Goal: Information Seeking & Learning: Compare options

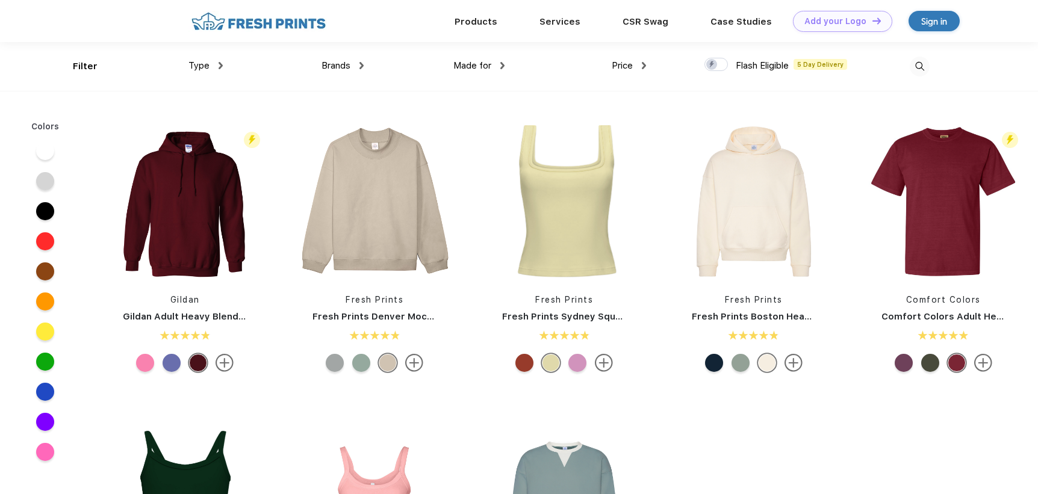
scroll to position [1, 0]
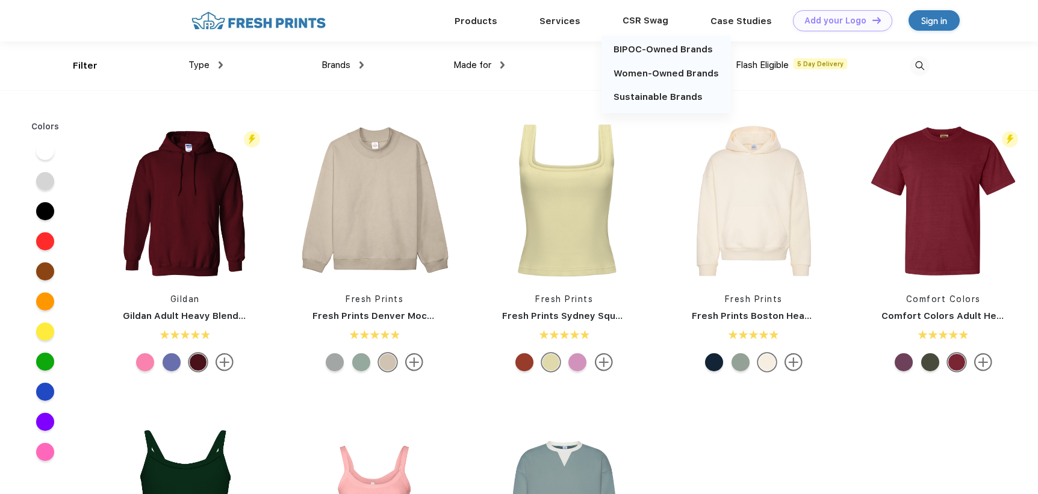
click at [646, 20] on div "CSR Swag" at bounding box center [646, 21] width 88 height 16
click at [635, 16] on div "CSR Swag" at bounding box center [646, 21] width 88 height 16
click at [640, 51] on link "BIPOC-Owned Brands" at bounding box center [663, 49] width 99 height 11
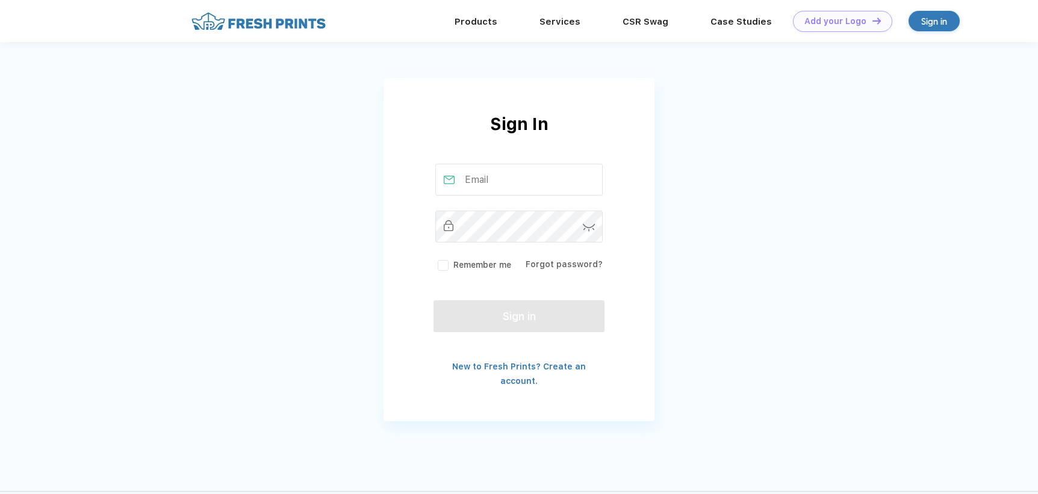
click at [546, 178] on input "text" at bounding box center [519, 180] width 168 height 32
click at [467, 34] on div "Products" at bounding box center [476, 21] width 85 height 42
click at [291, 25] on img at bounding box center [259, 21] width 142 height 21
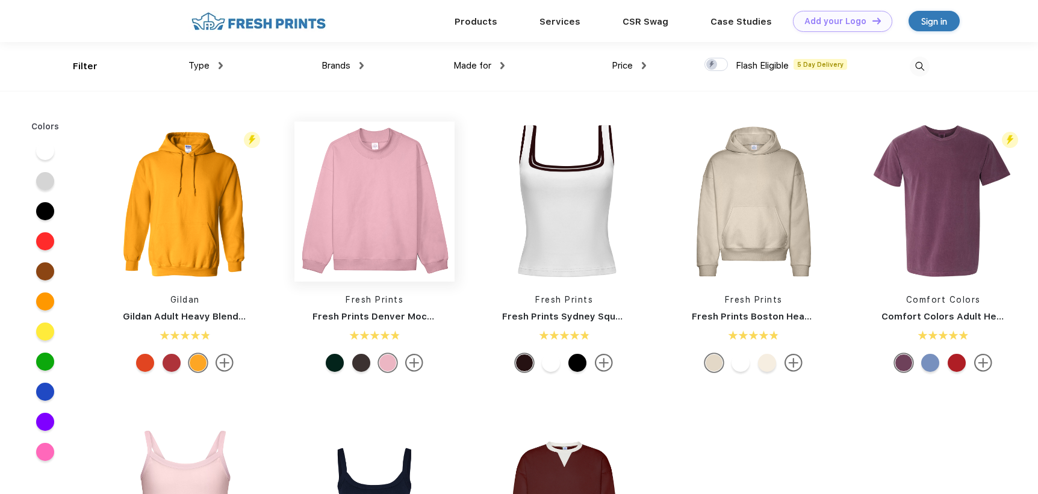
scroll to position [1, 0]
click at [82, 67] on div "Type Shirts Sweaters Bottoms Accessories Hats Tanks Jackets Jerseys Polos" at bounding box center [152, 66] width 141 height 49
click at [213, 61] on div "Type" at bounding box center [205, 65] width 34 height 14
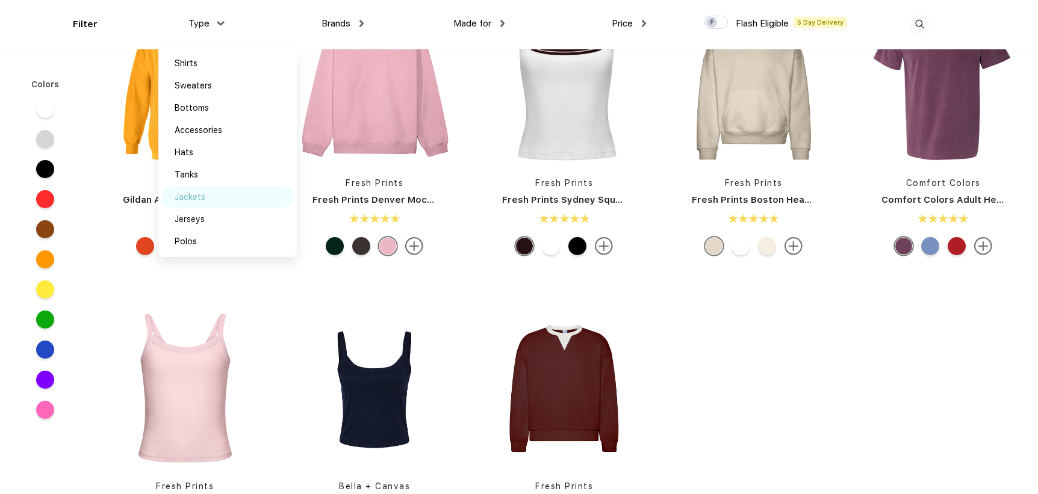
scroll to position [116, 0]
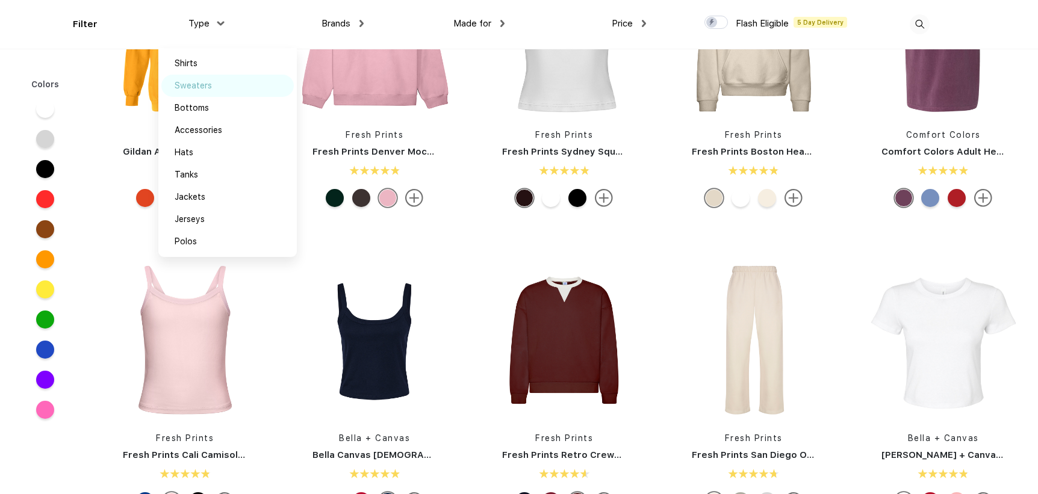
click at [201, 128] on div "Accessories" at bounding box center [199, 130] width 48 height 13
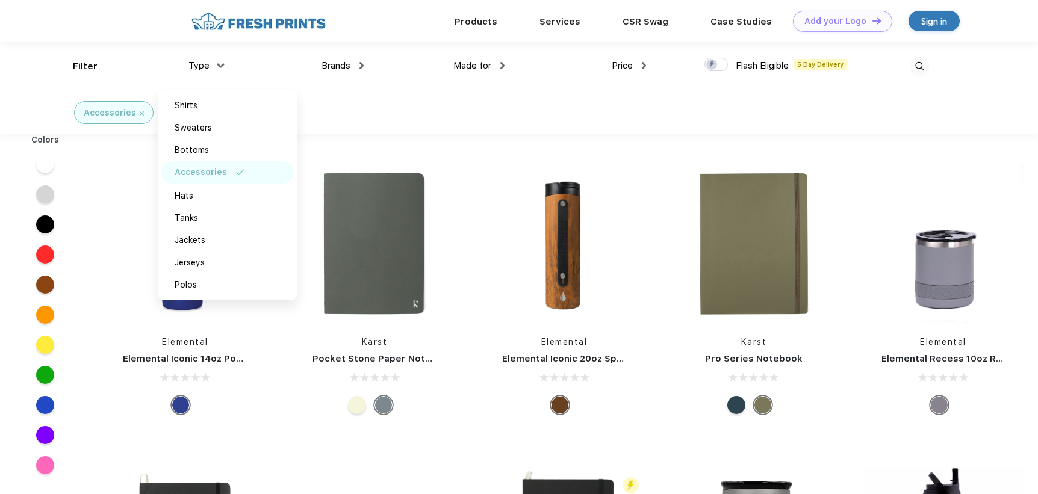
drag, startPoint x: 981, startPoint y: 84, endPoint x: 1034, endPoint y: 111, distance: 59.8
click at [980, 83] on div "Filter Type Shirts Sweaters Bottoms Accessories Hats Tanks Jackets Jerseys Polo…" at bounding box center [519, 66] width 1038 height 49
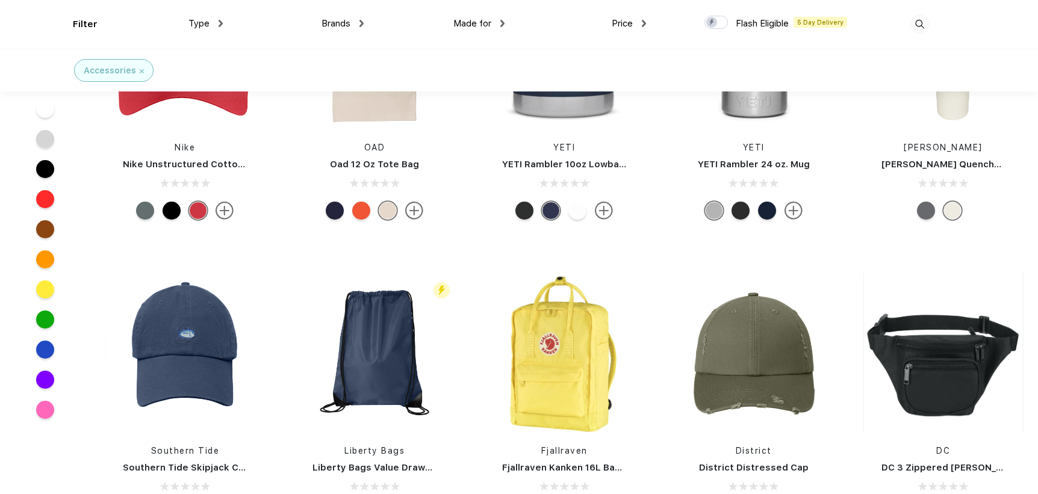
scroll to position [2611, 0]
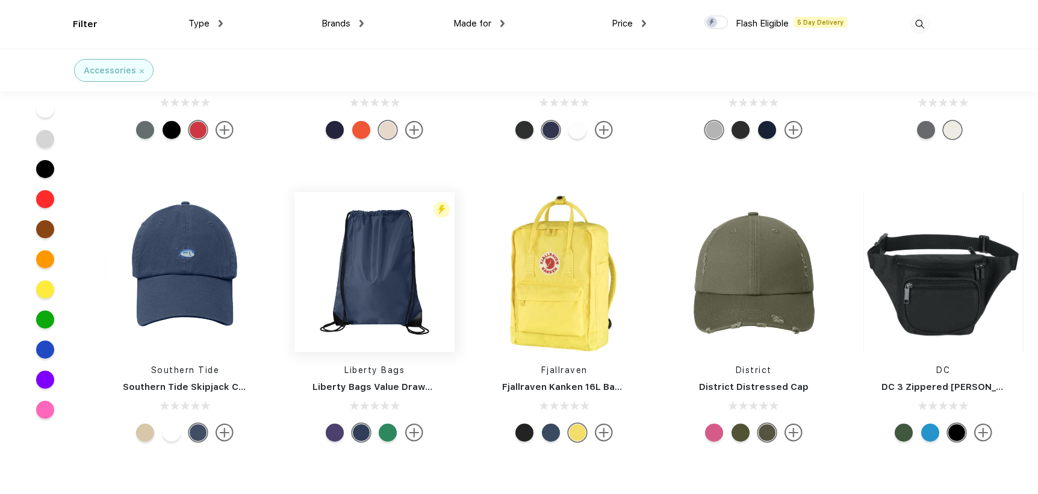
click at [369, 296] on img at bounding box center [374, 272] width 160 height 160
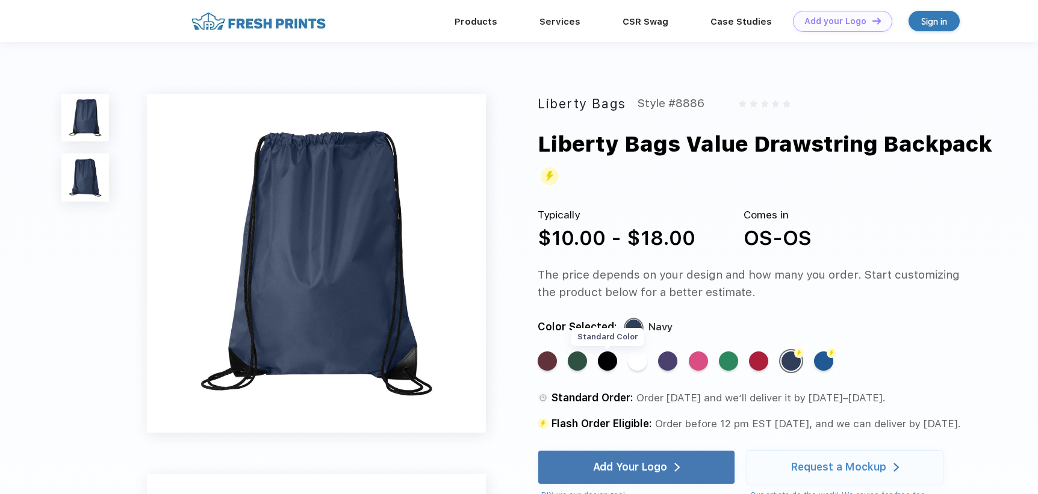
click at [612, 366] on div "Standard Color" at bounding box center [607, 361] width 19 height 19
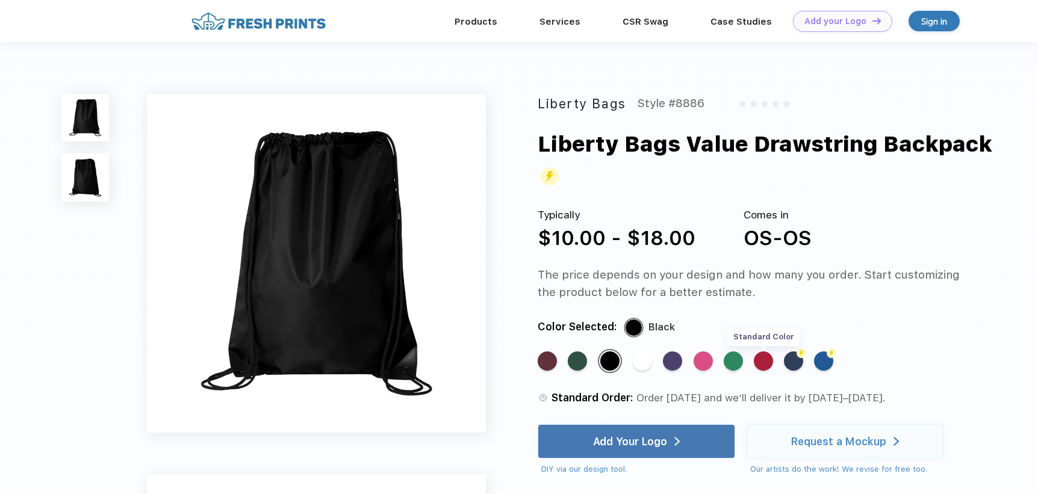
click at [762, 363] on div "Standard Color" at bounding box center [763, 361] width 19 height 19
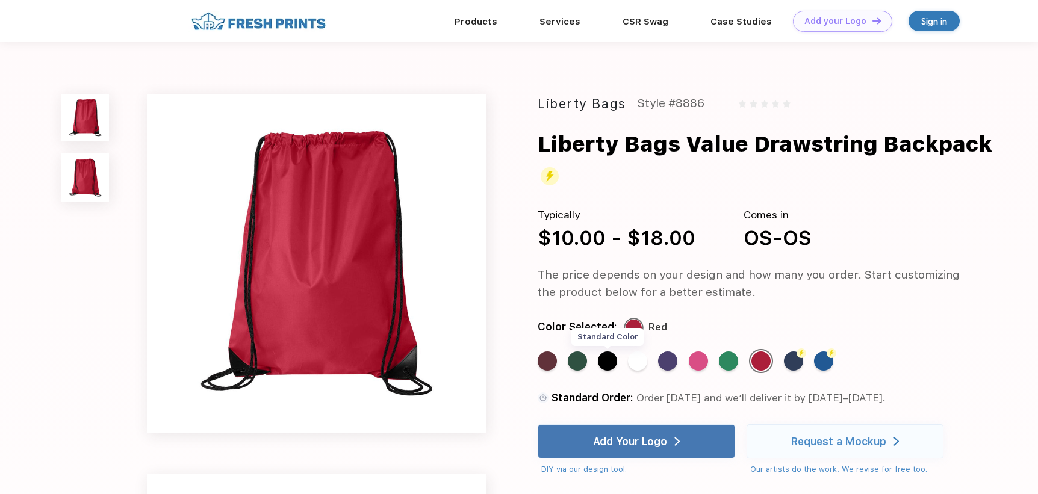
click at [612, 367] on div "Standard Color" at bounding box center [607, 361] width 19 height 19
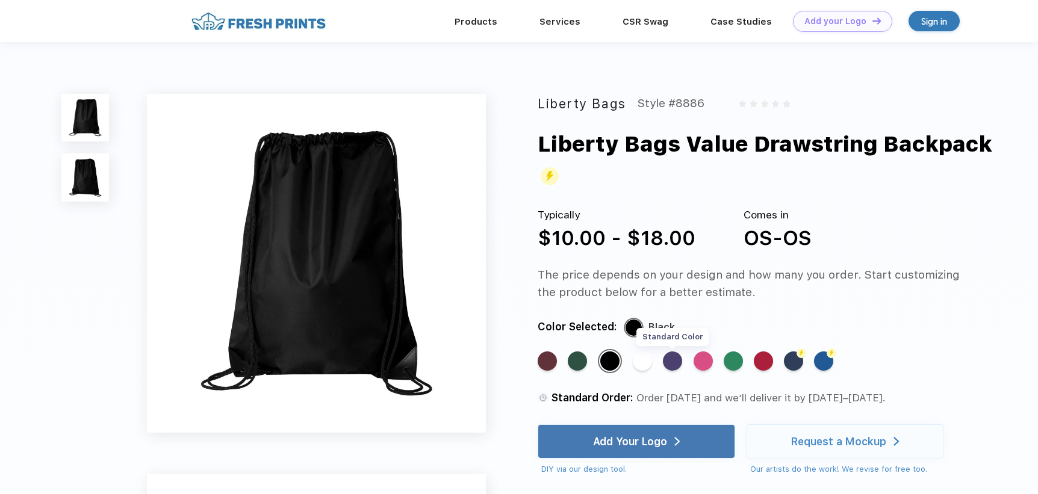
click at [677, 356] on div "Standard Color" at bounding box center [672, 361] width 19 height 19
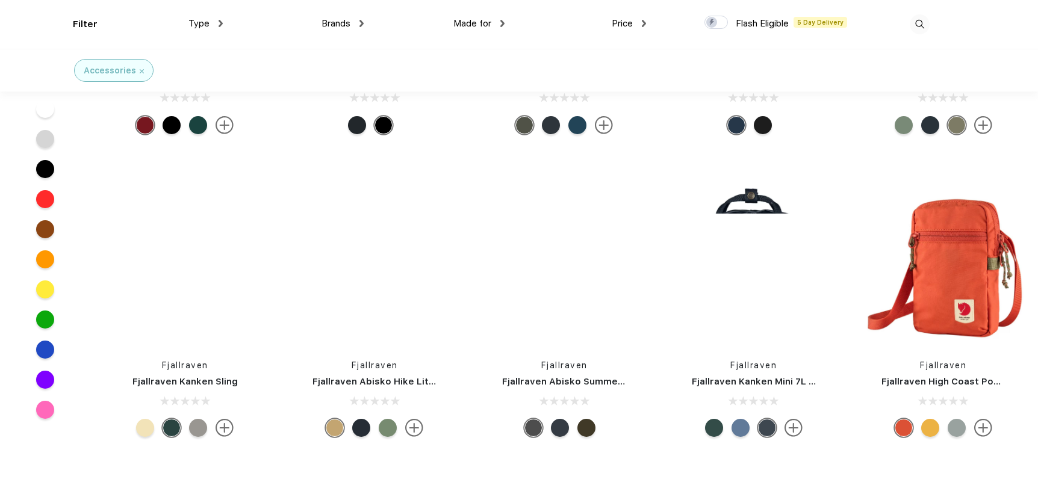
scroll to position [24609, 0]
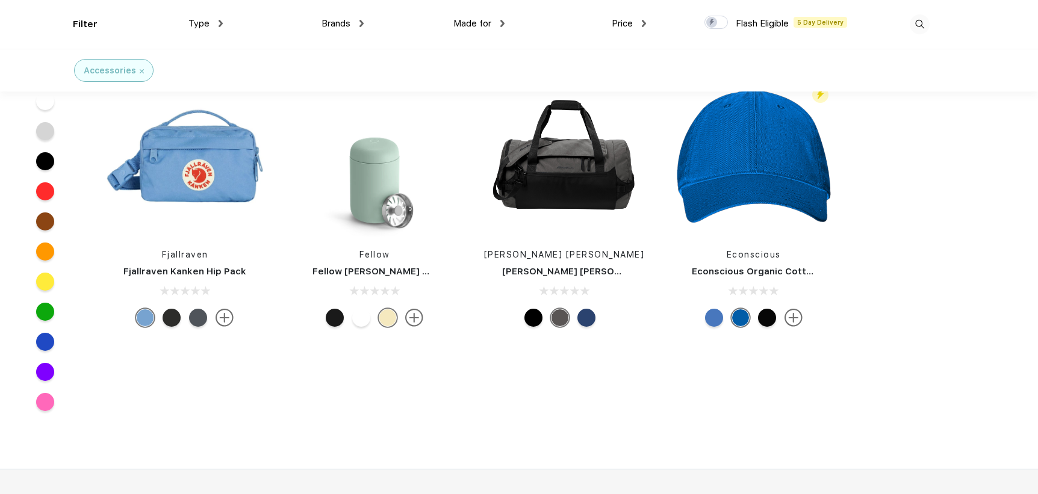
click at [145, 67] on div "Accessories" at bounding box center [113, 70] width 79 height 23
click at [140, 69] on img at bounding box center [142, 71] width 4 height 4
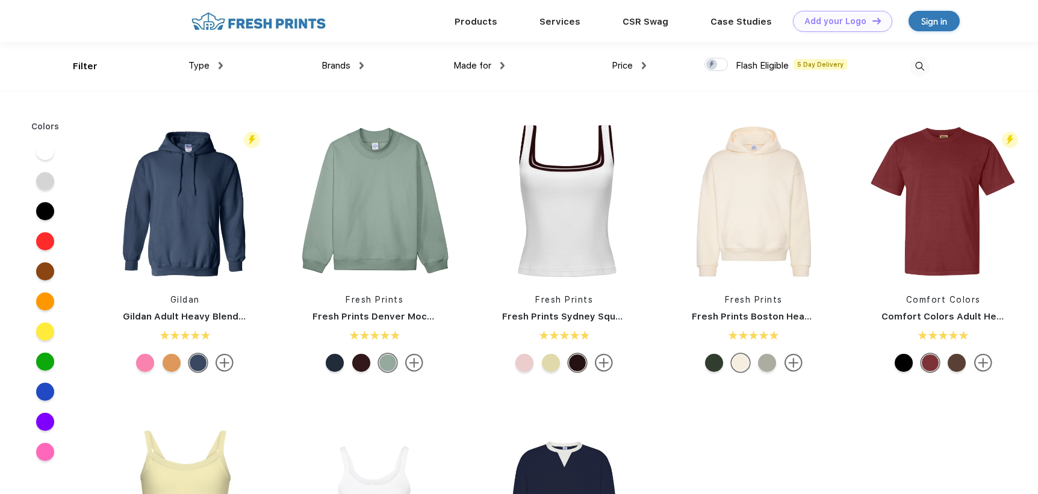
click at [212, 54] on div "Type Shirts Sweaters Bottoms Accessories Hats Tanks Jackets Jerseys Polos" at bounding box center [152, 66] width 141 height 49
click at [219, 69] on div "Type" at bounding box center [205, 66] width 34 height 14
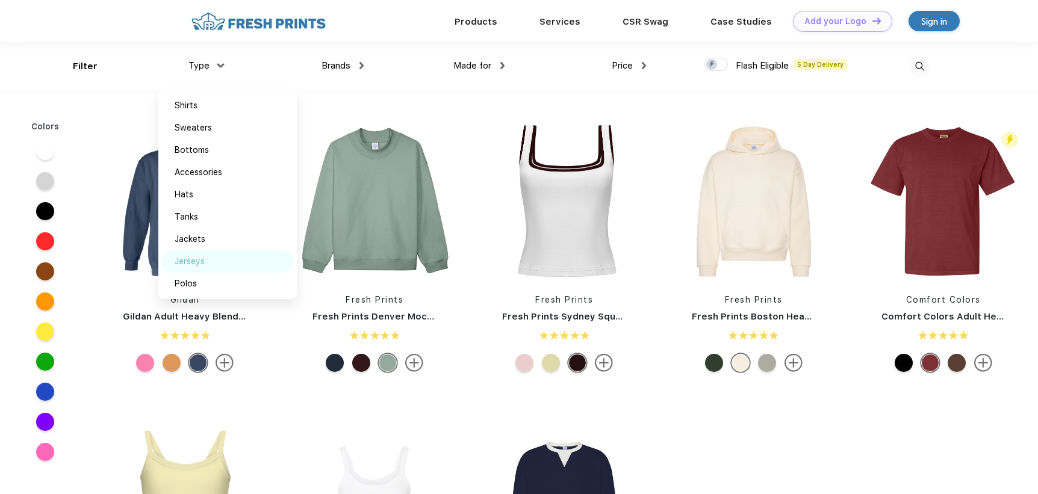
click at [191, 256] on div "Jerseys" at bounding box center [190, 261] width 30 height 13
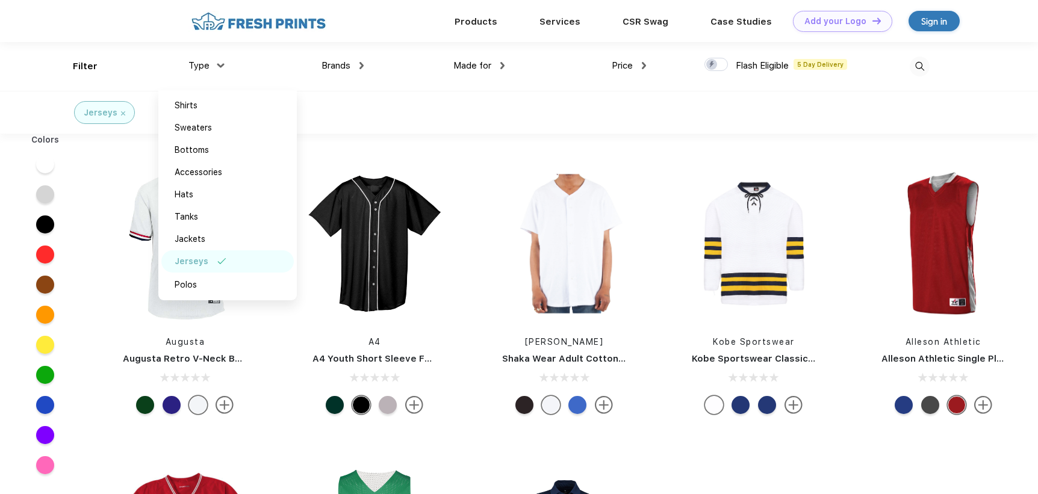
click at [985, 110] on div "Jerseys" at bounding box center [519, 112] width 1038 height 43
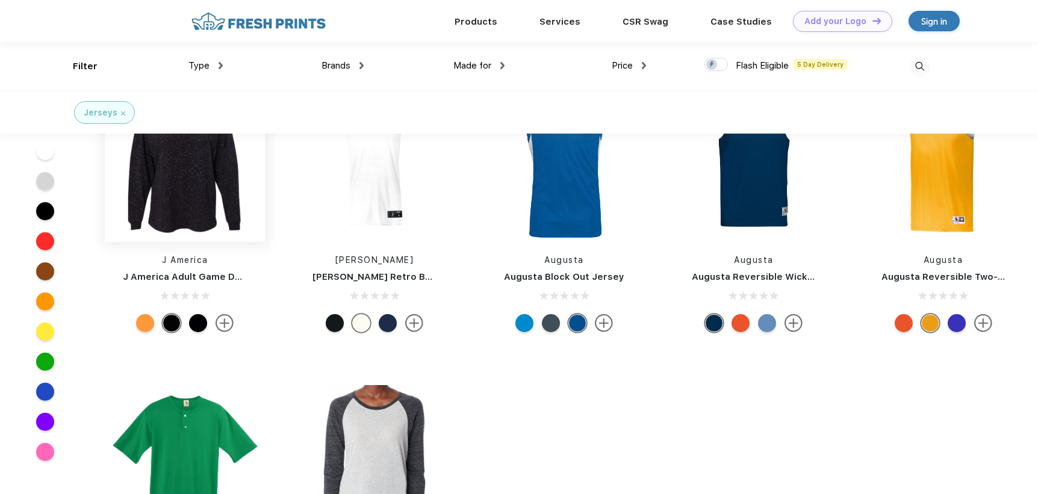
scroll to position [297, 0]
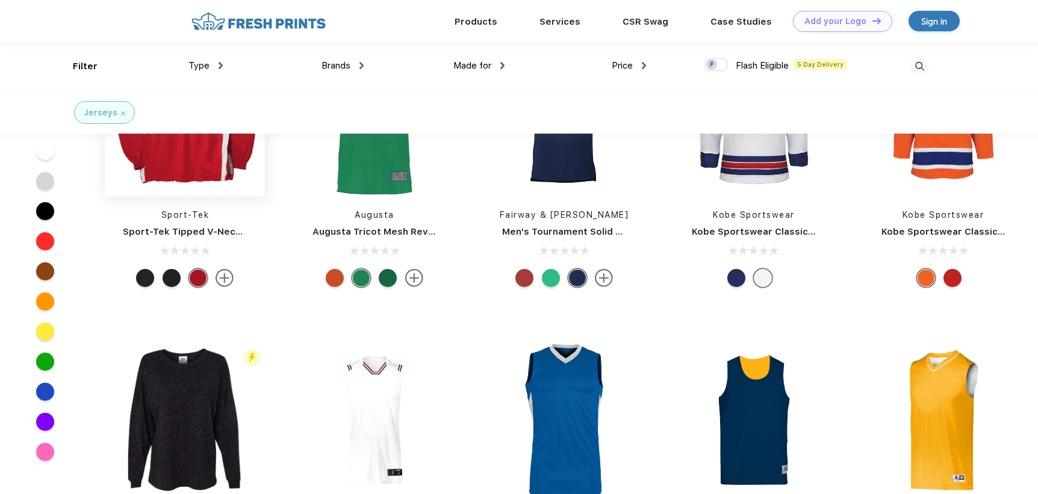
click at [235, 186] on img at bounding box center [185, 117] width 160 height 160
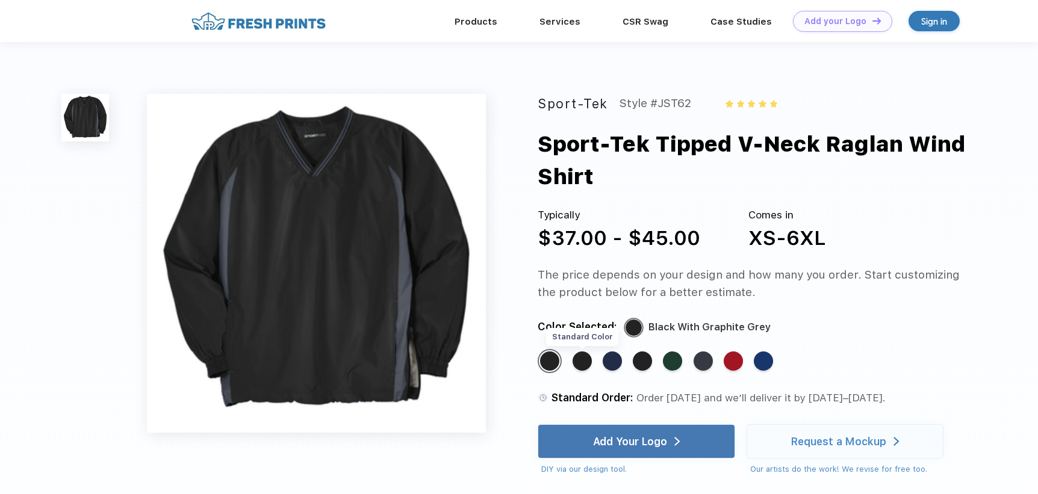
click at [579, 359] on div "Standard Color" at bounding box center [582, 361] width 19 height 19
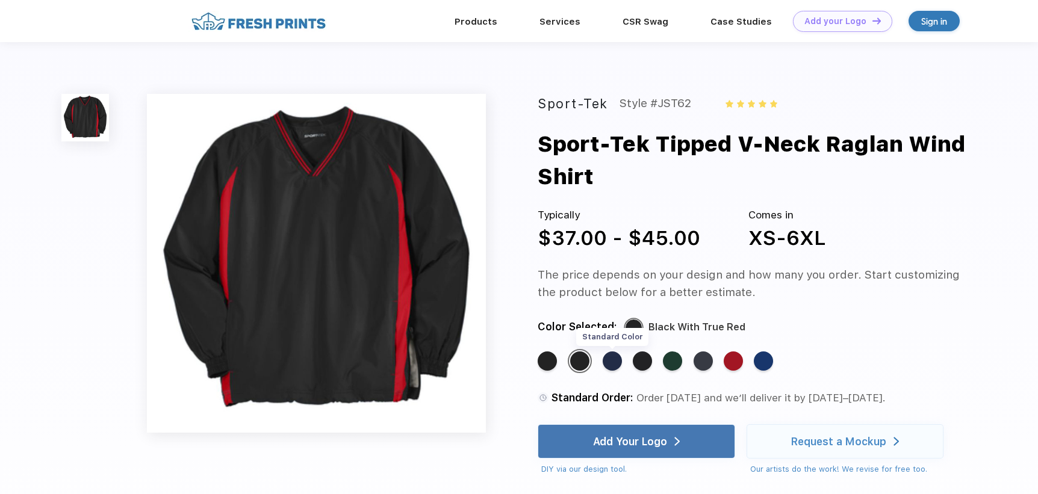
click at [611, 357] on div "Standard Color" at bounding box center [612, 361] width 19 height 19
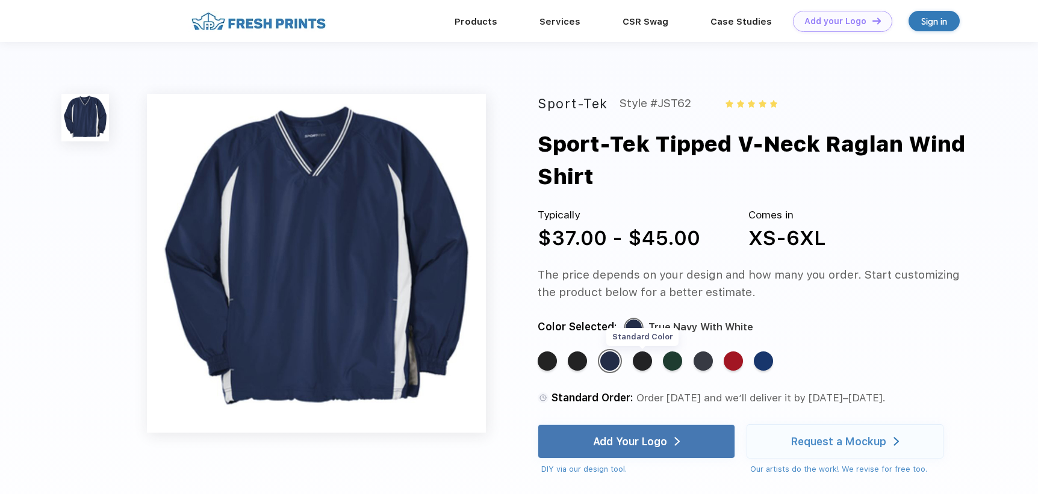
click at [640, 358] on div "Standard Color" at bounding box center [642, 361] width 19 height 19
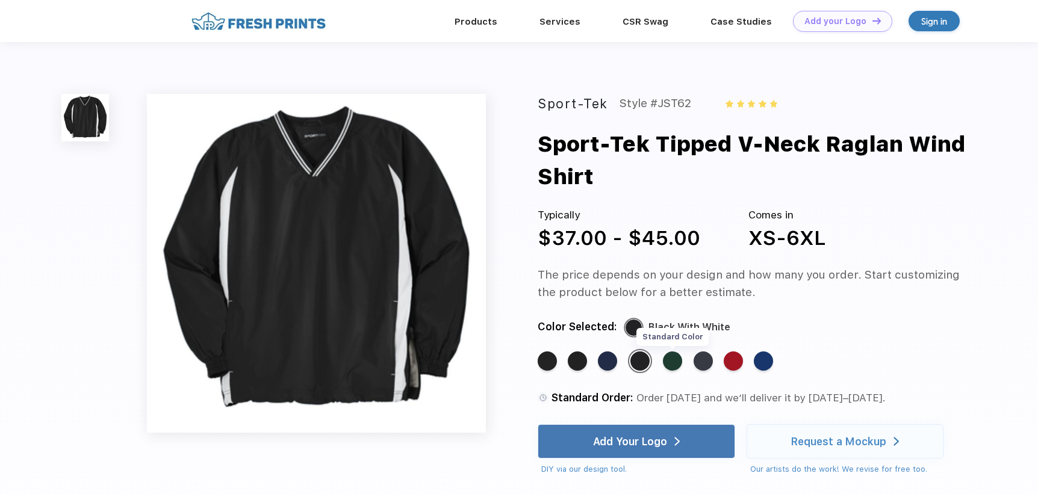
click at [679, 364] on div "Standard Color" at bounding box center [672, 361] width 19 height 19
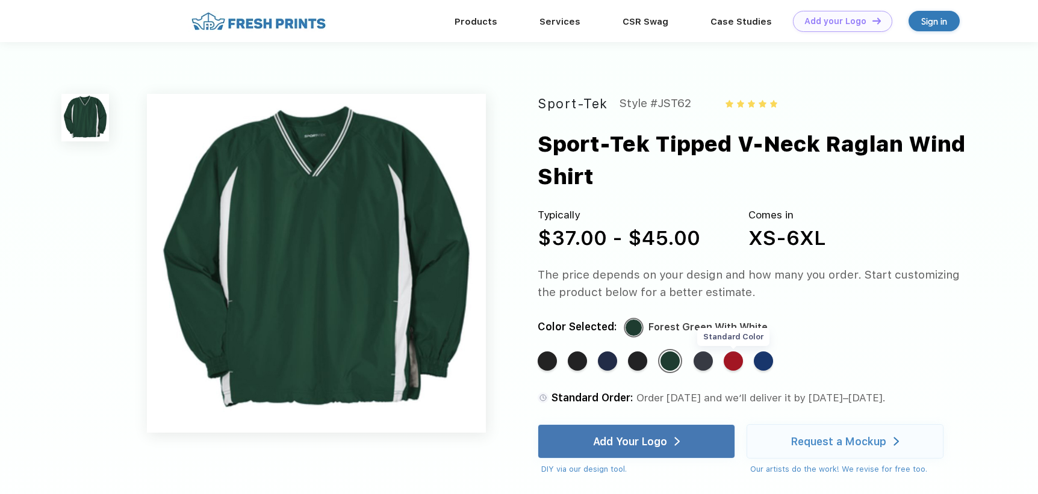
click at [732, 362] on div "Standard Color" at bounding box center [733, 361] width 19 height 19
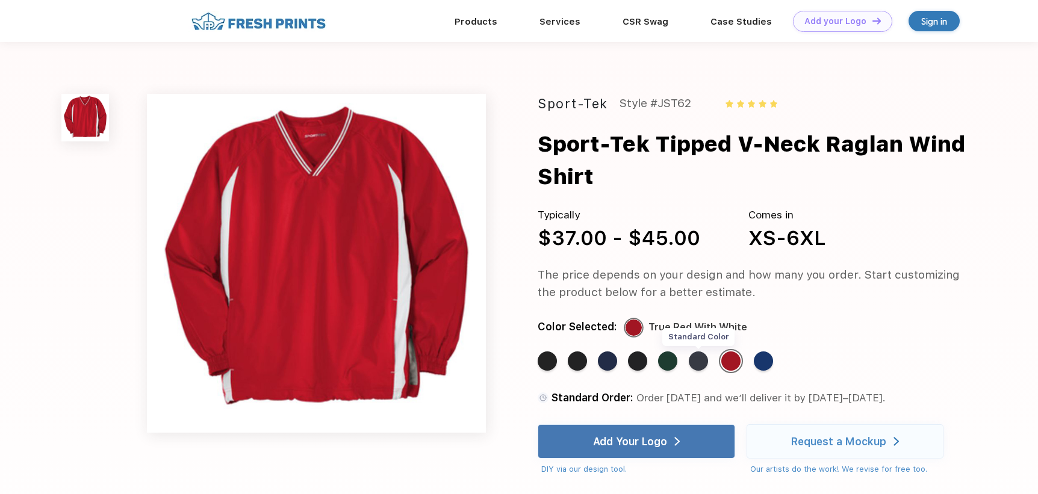
click at [708, 361] on div "Standard Color" at bounding box center [698, 361] width 19 height 19
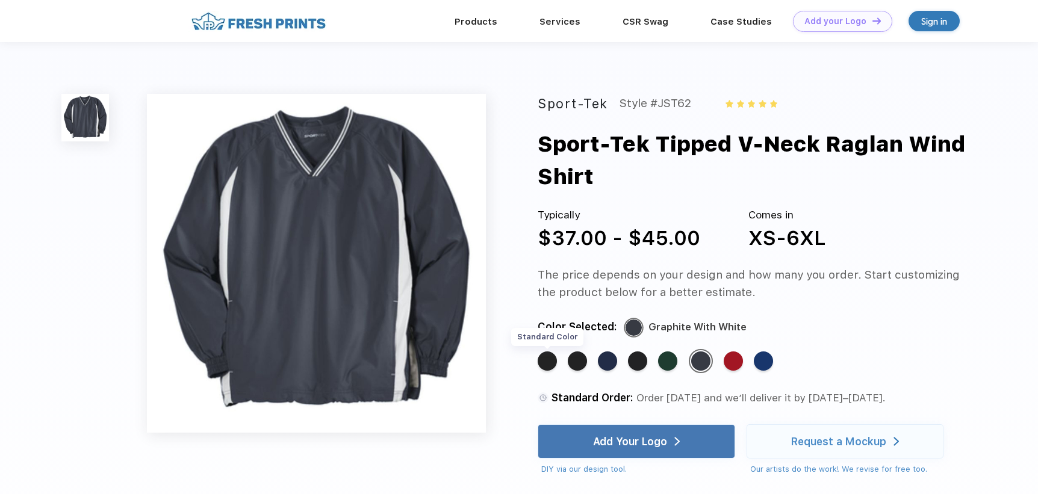
click at [553, 361] on div "Standard Color" at bounding box center [547, 361] width 19 height 19
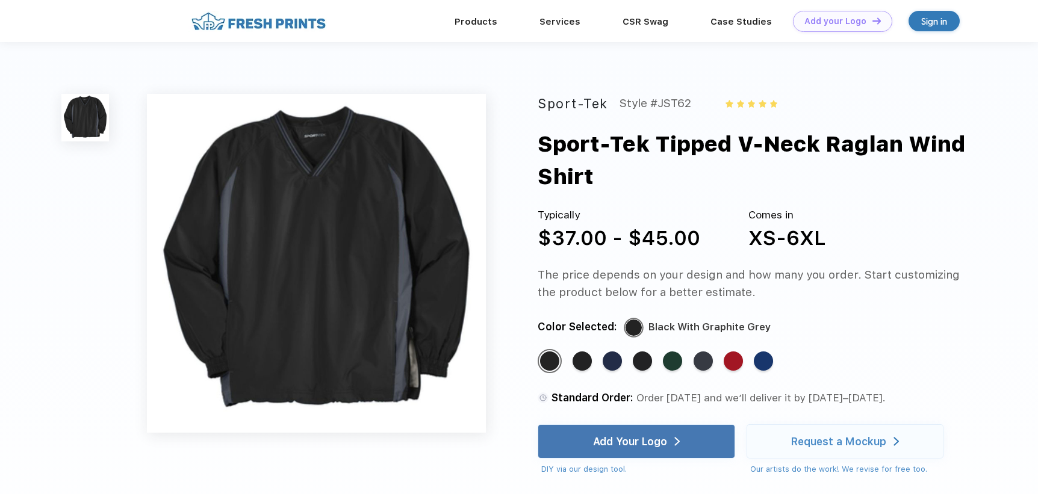
scroll to position [297, 0]
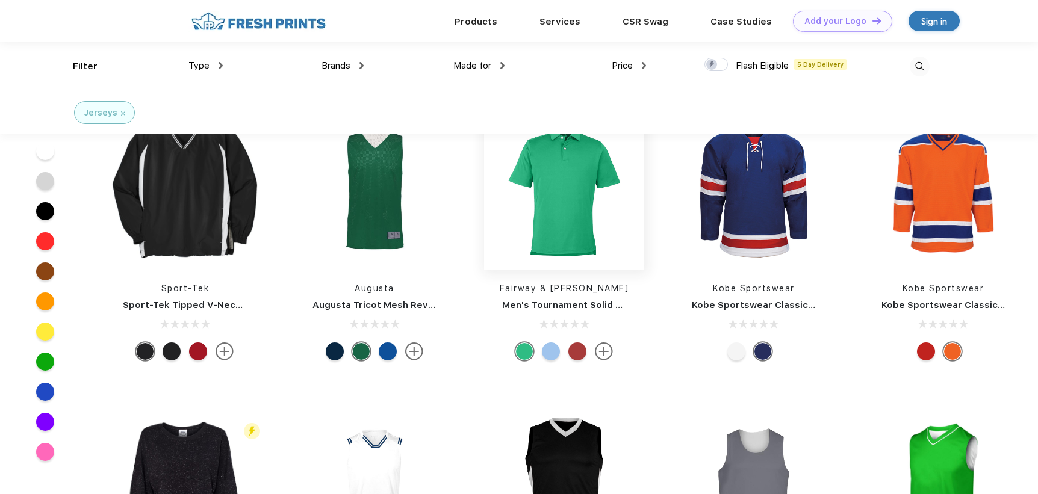
scroll to position [122, 0]
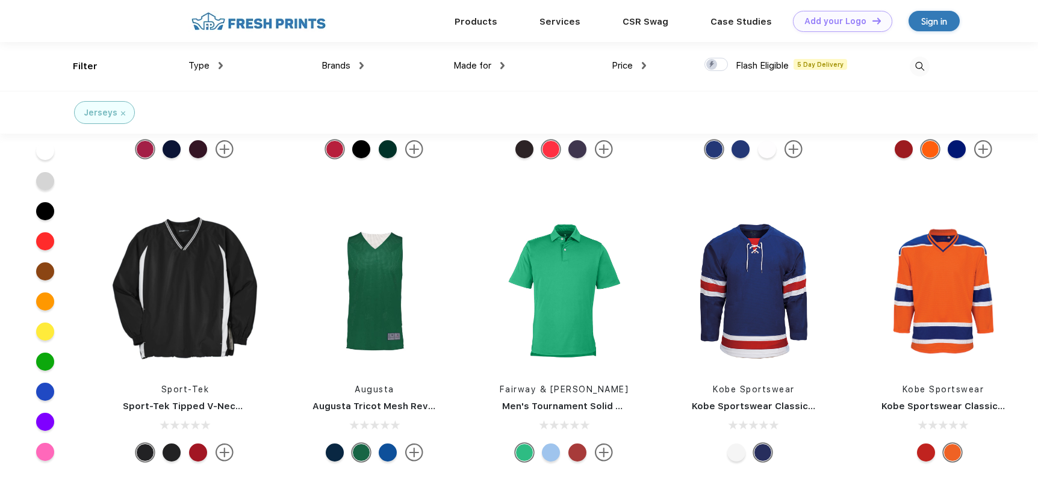
click at [364, 64] on div "Made for Unisex Women Men Youth" at bounding box center [434, 66] width 141 height 49
click at [358, 67] on div "Brands" at bounding box center [343, 66] width 42 height 14
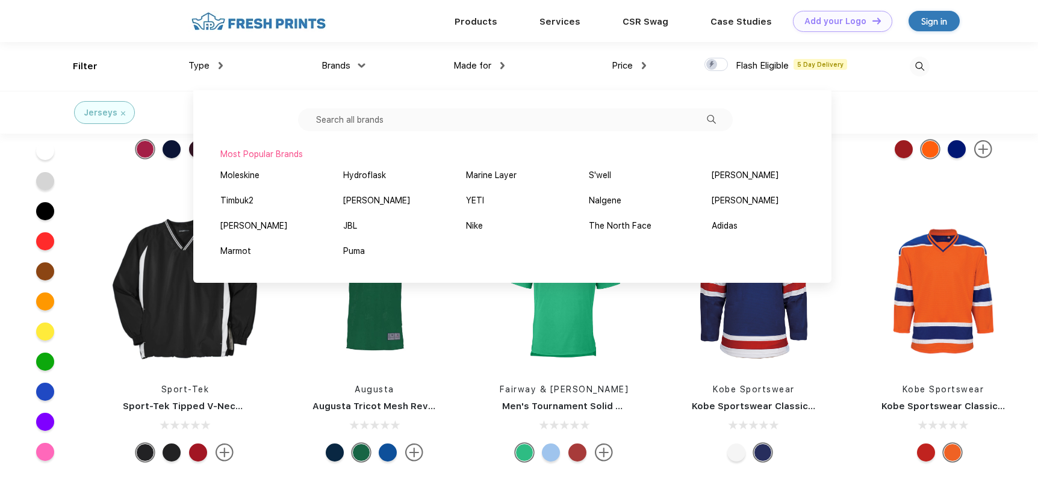
click at [217, 68] on div "Type" at bounding box center [205, 66] width 34 height 14
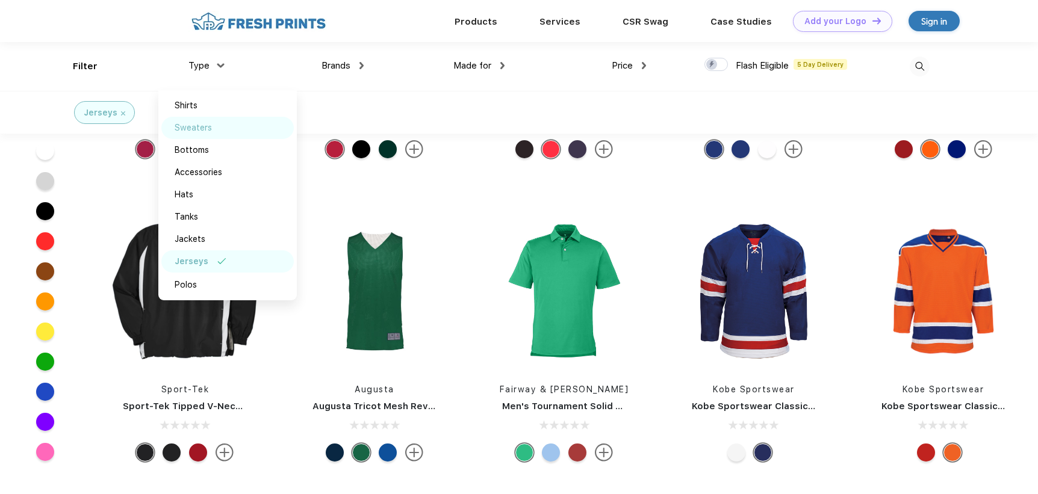
click at [204, 123] on div "Sweaters" at bounding box center [193, 128] width 37 height 13
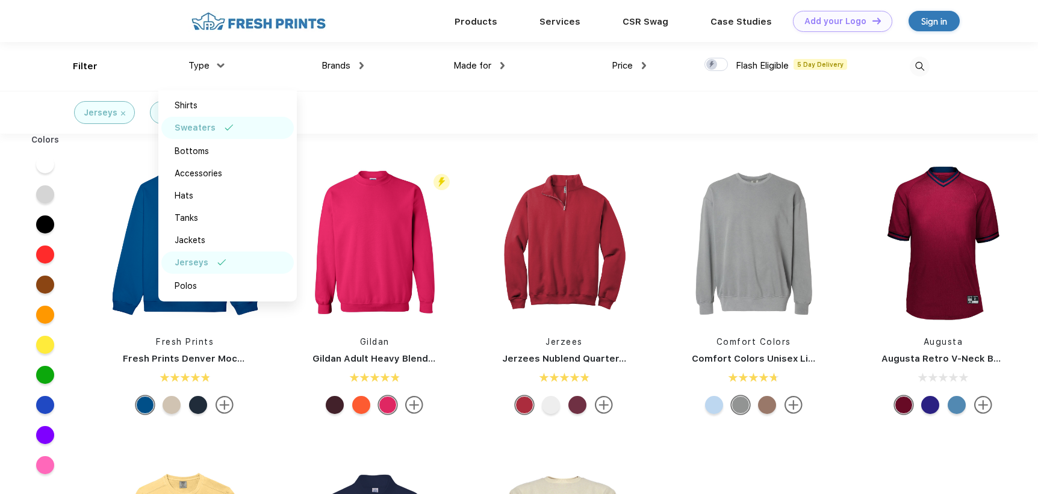
click at [517, 105] on div "Jerseys Sweaters" at bounding box center [519, 112] width 1038 height 43
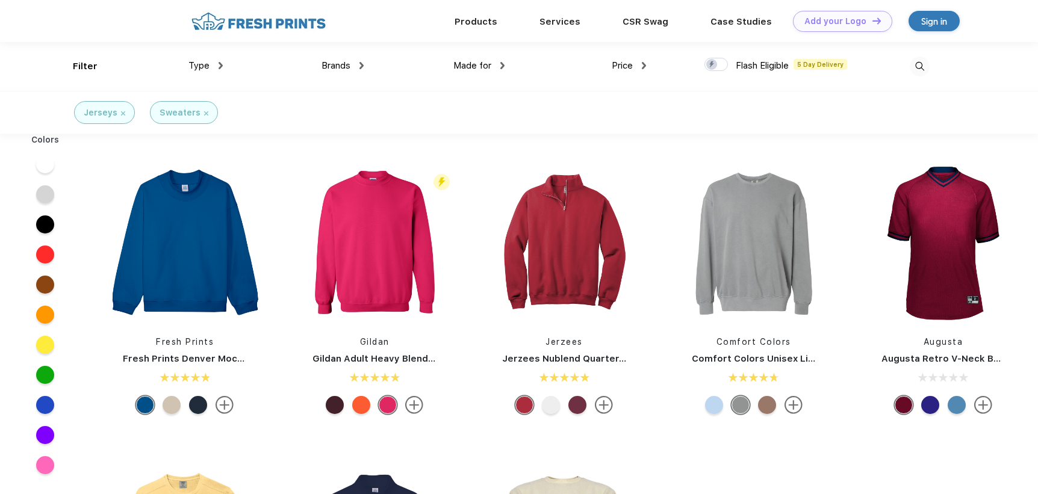
click at [220, 66] on img at bounding box center [221, 65] width 4 height 7
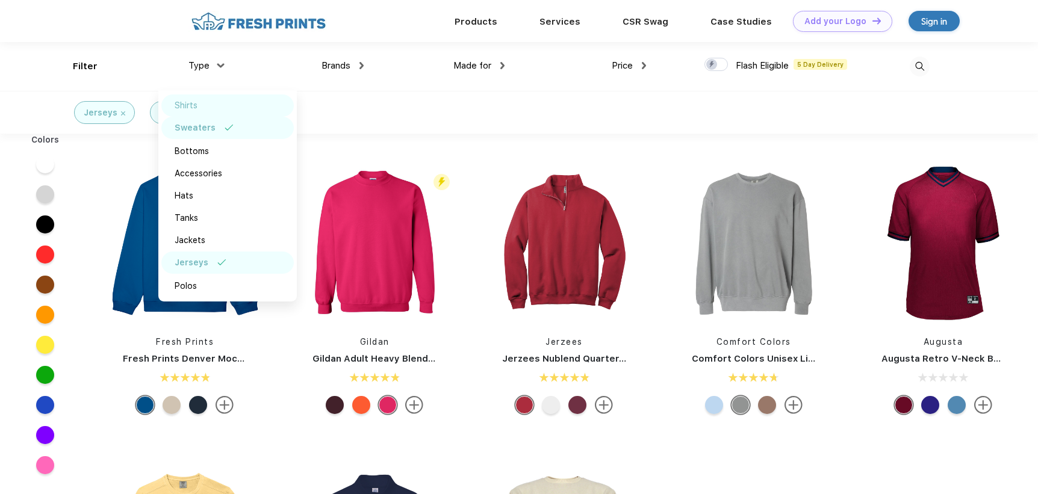
click at [219, 102] on div "Shirts" at bounding box center [227, 106] width 132 height 22
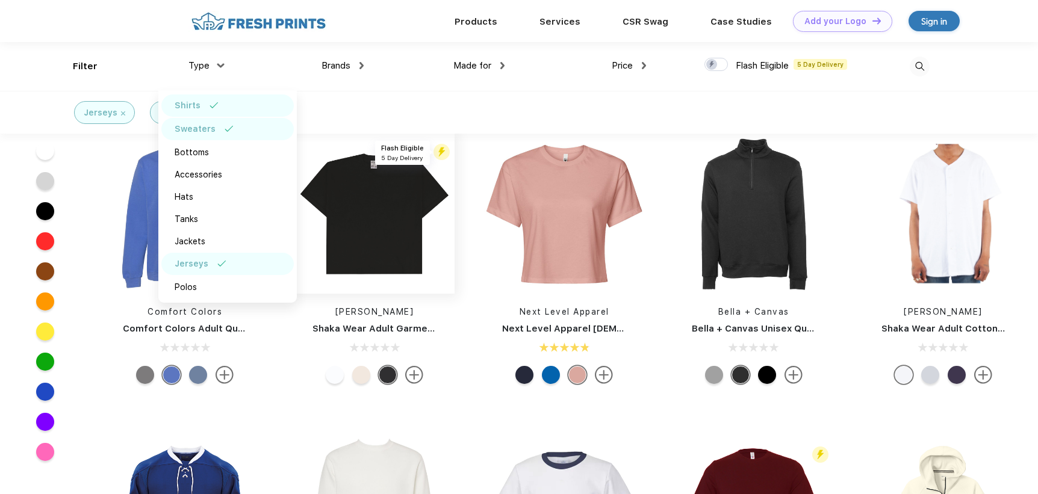
scroll to position [2285, 0]
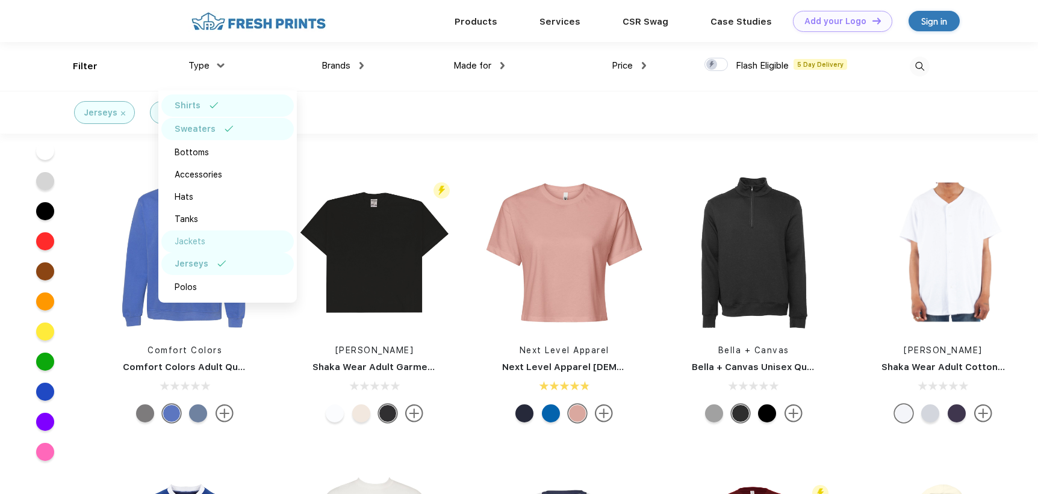
click at [198, 240] on div "Jackets" at bounding box center [190, 241] width 31 height 13
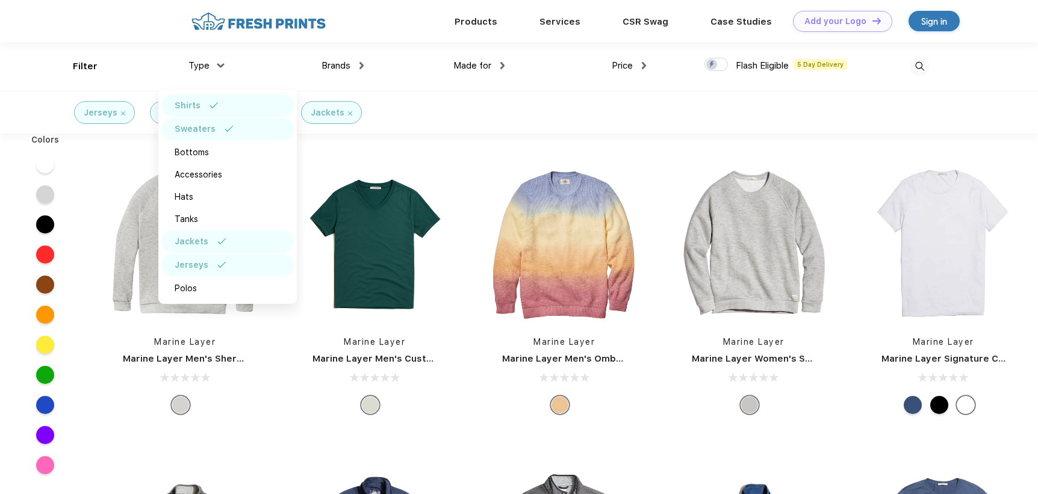
click at [598, 118] on div "Jerseys Sweaters Shirts Jackets" at bounding box center [519, 112] width 1038 height 43
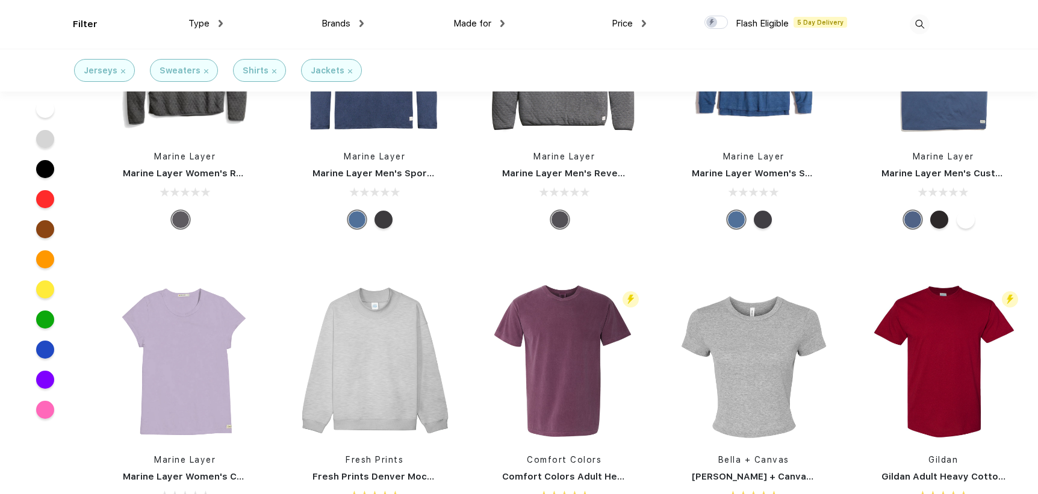
scroll to position [1000, 0]
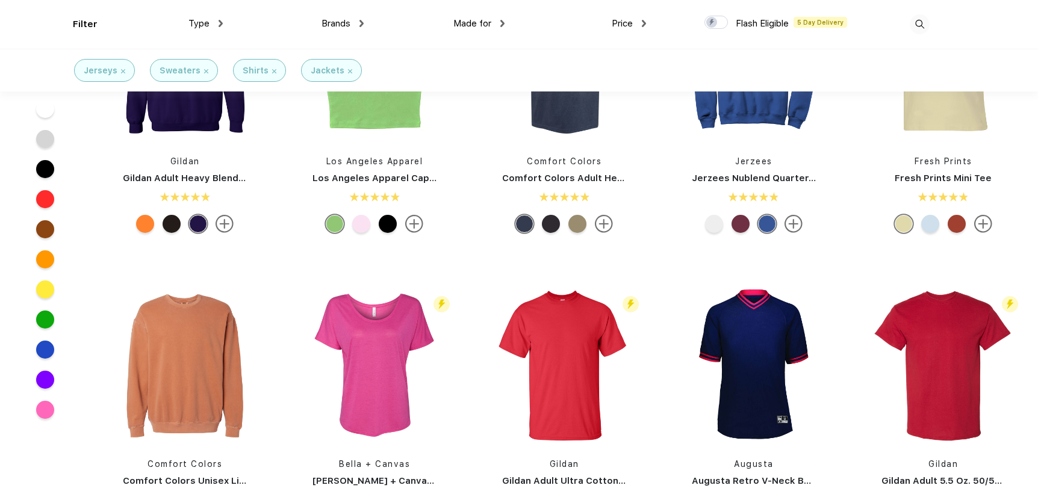
click at [266, 72] on div "Shirts" at bounding box center [260, 70] width 34 height 13
click at [272, 73] on img at bounding box center [274, 71] width 4 height 4
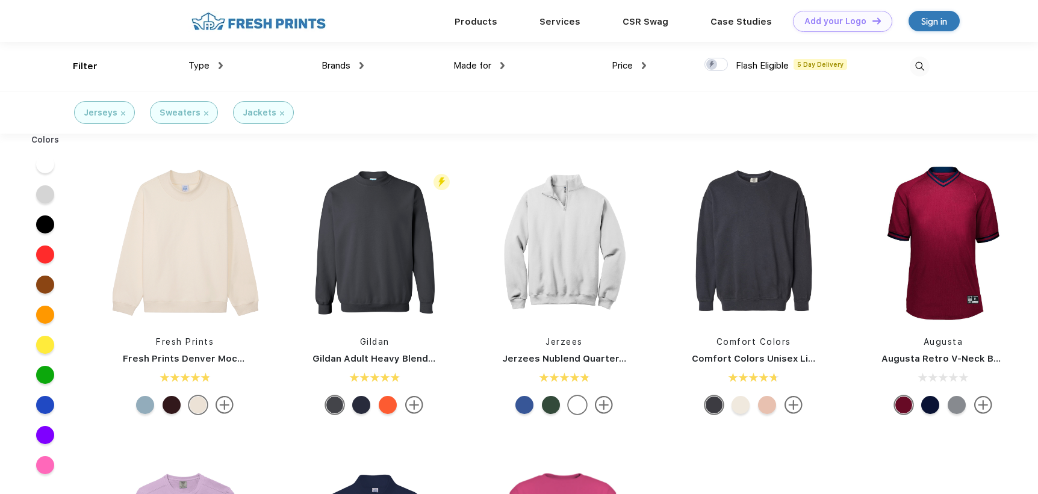
click at [204, 112] on img at bounding box center [206, 113] width 4 height 4
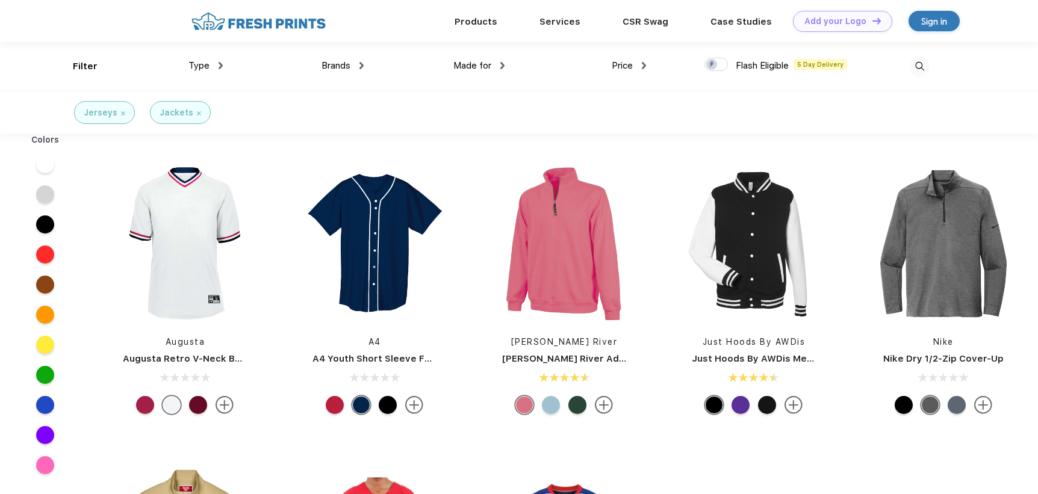
click at [125, 113] on div "Jerseys" at bounding box center [104, 112] width 61 height 23
click at [122, 112] on img at bounding box center [123, 113] width 4 height 4
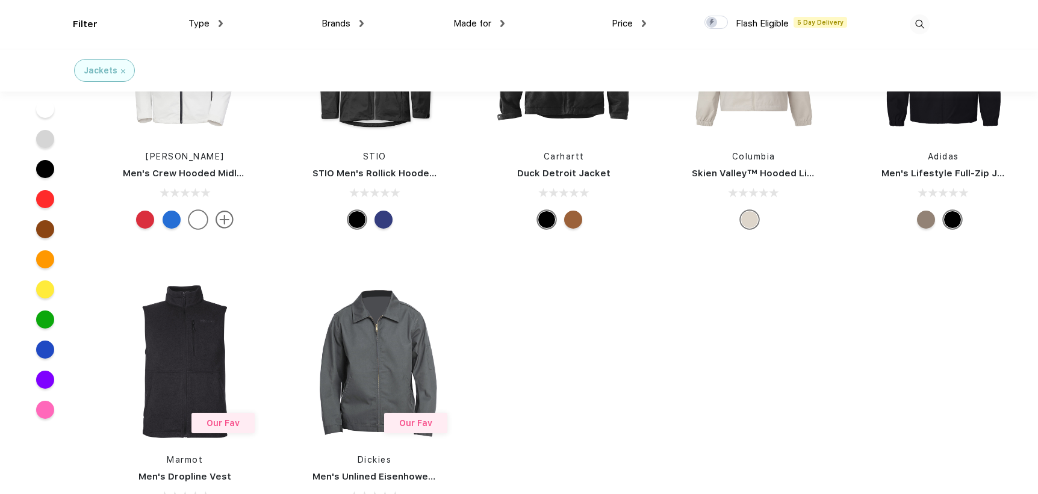
scroll to position [1708, 0]
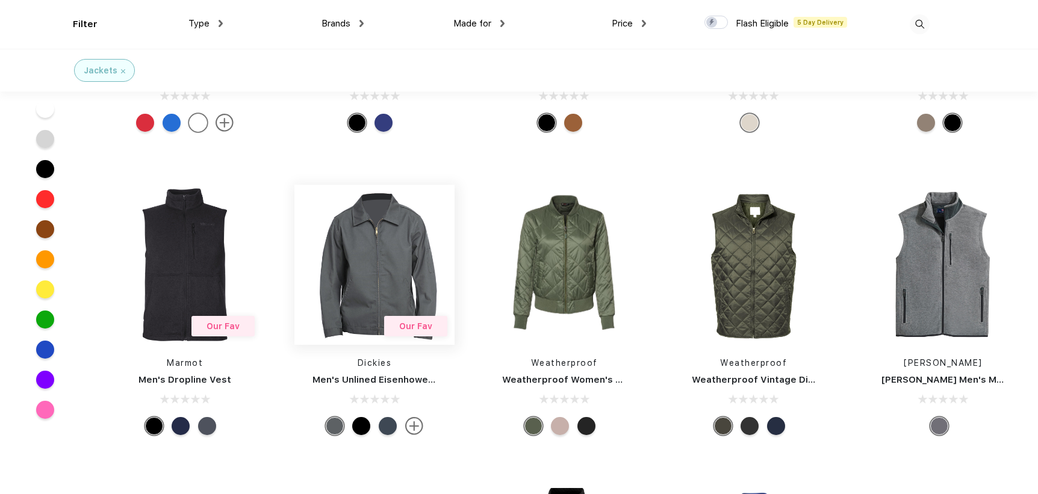
click at [438, 262] on img at bounding box center [374, 265] width 160 height 160
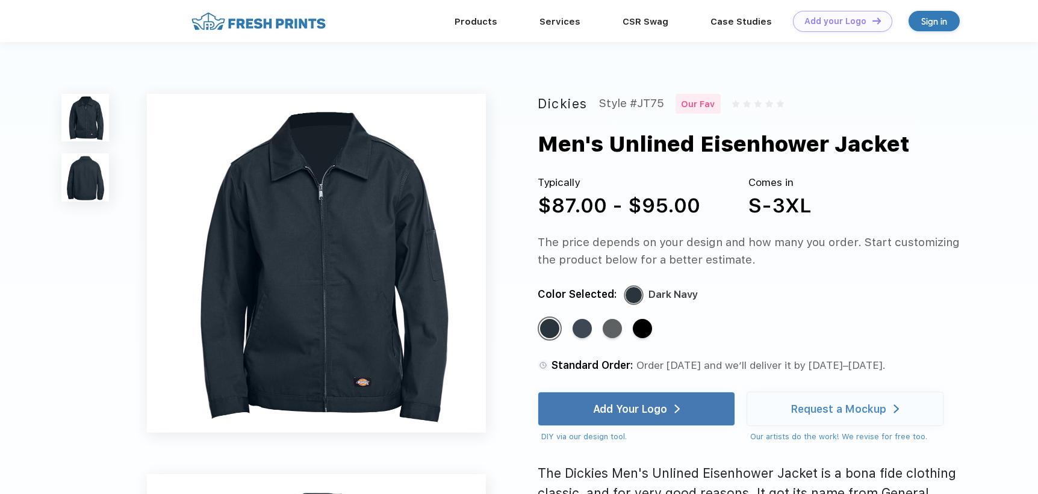
click at [95, 181] on img at bounding box center [85, 178] width 48 height 48
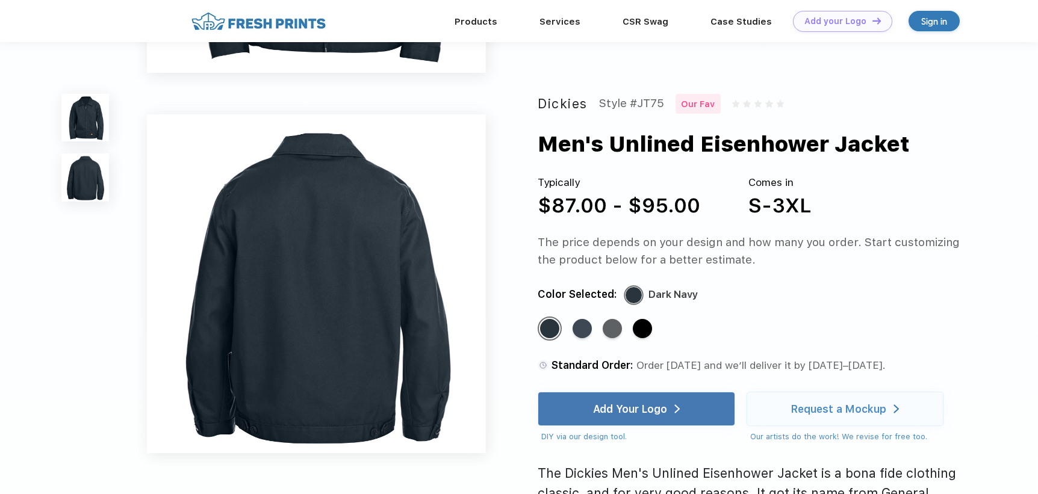
scroll to position [350, 0]
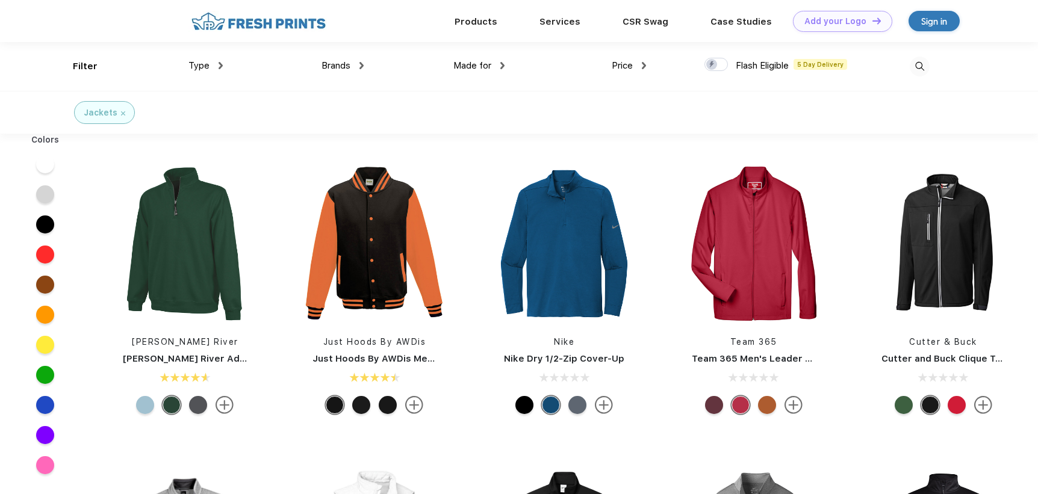
click at [207, 65] on span "Type" at bounding box center [198, 65] width 21 height 11
click at [225, 63] on div "Brands Most Popular Brands Moleskine Hydroflask Marine Layer S'well [PERSON_NAM…" at bounding box center [293, 66] width 141 height 49
click at [219, 66] on img at bounding box center [221, 65] width 4 height 7
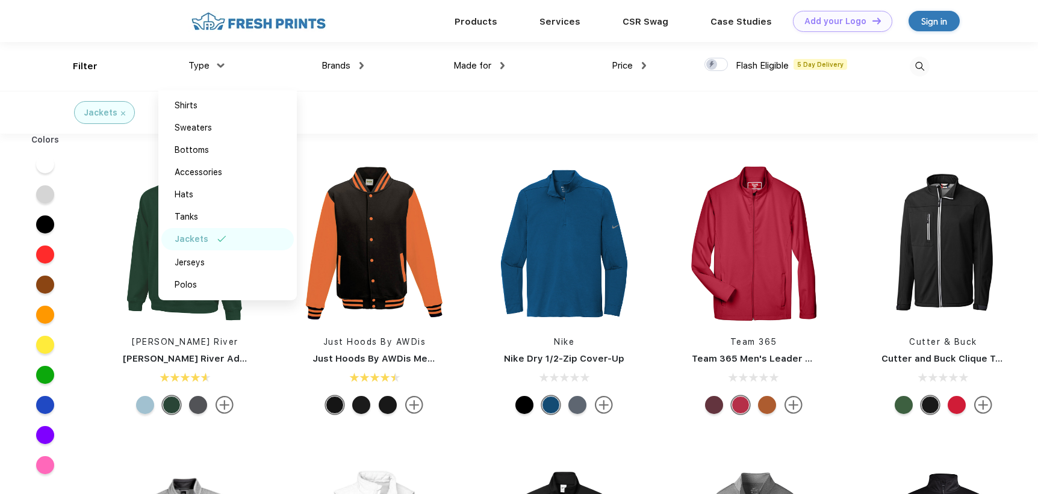
click at [203, 234] on div "Jackets" at bounding box center [192, 239] width 34 height 13
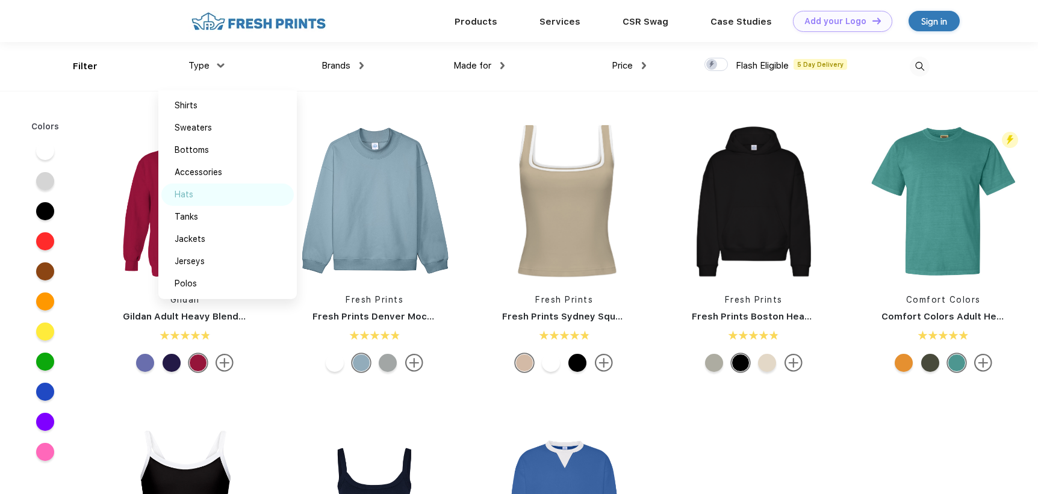
click at [202, 195] on img at bounding box center [206, 194] width 9 height 6
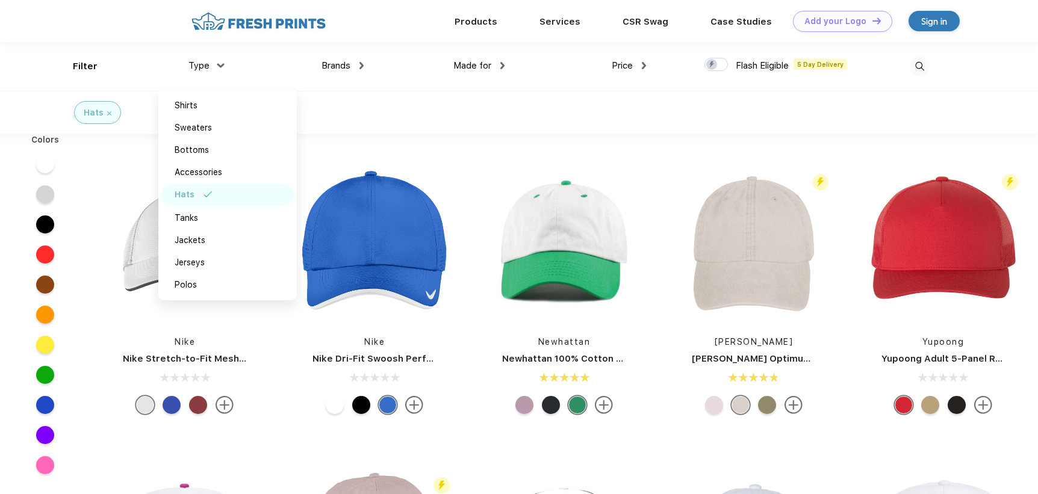
click at [493, 121] on div "Hats" at bounding box center [519, 112] width 1038 height 43
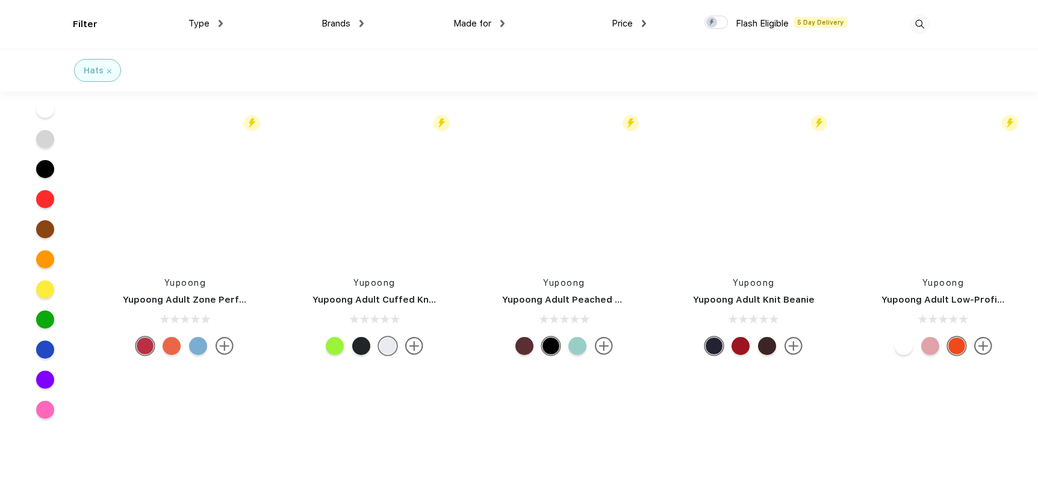
scroll to position [3198, 0]
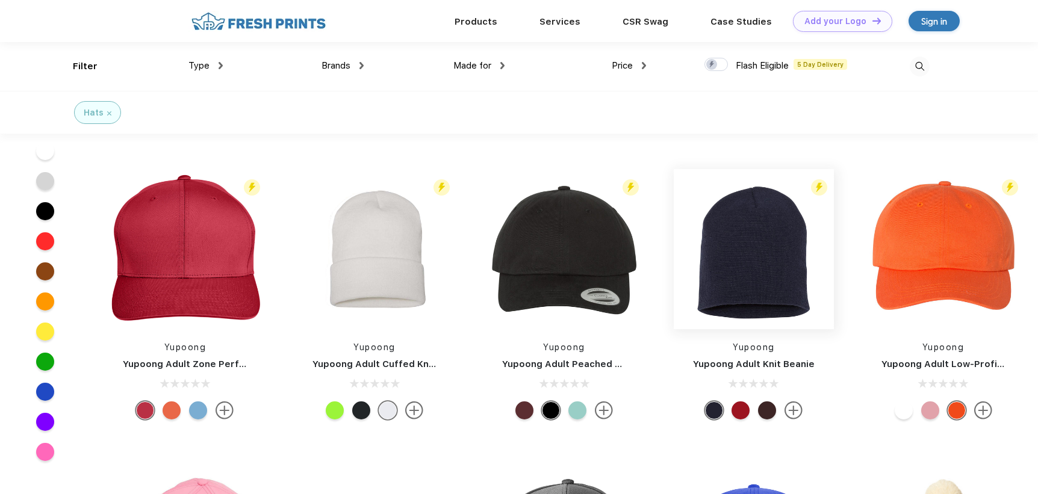
click at [705, 286] on img at bounding box center [754, 249] width 160 height 160
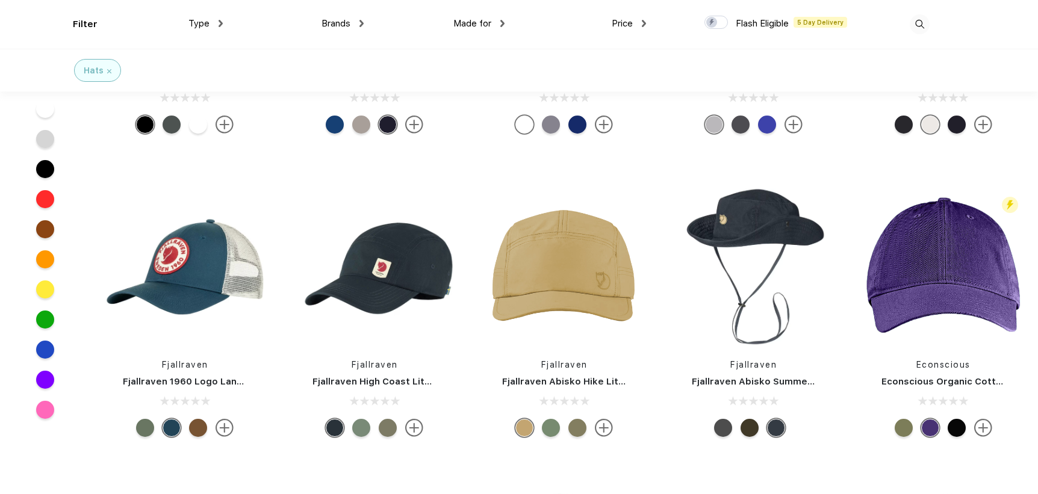
scroll to position [5103, 0]
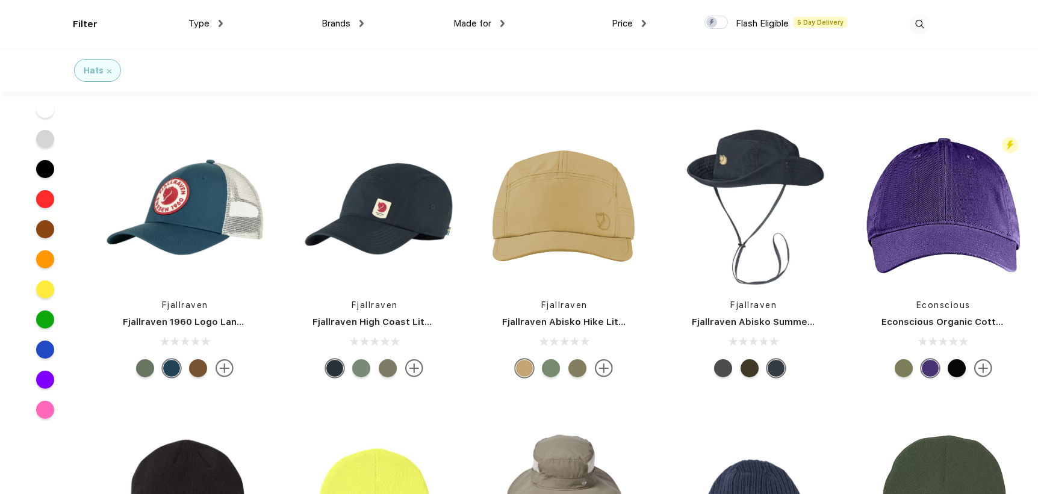
click at [198, 23] on span "Type" at bounding box center [198, 23] width 21 height 11
drag, startPoint x: 229, startPoint y: 21, endPoint x: 223, endPoint y: 18, distance: 6.7
click at [228, 22] on div "Brands Most Popular Brands Moleskine Hydroflask Marine Layer S'well [PERSON_NAM…" at bounding box center [293, 24] width 141 height 49
click at [217, 23] on div "Type" at bounding box center [205, 24] width 34 height 14
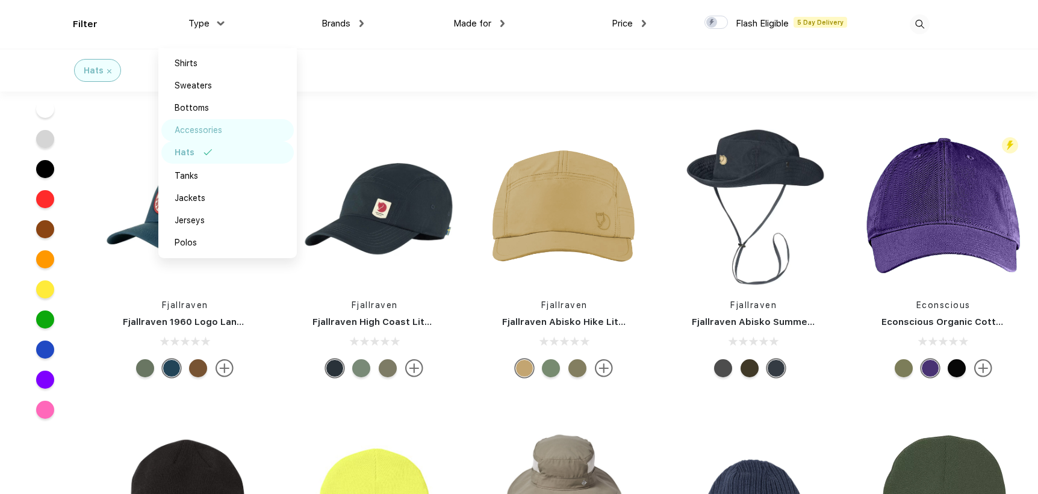
click at [199, 126] on div "Accessories" at bounding box center [199, 130] width 48 height 13
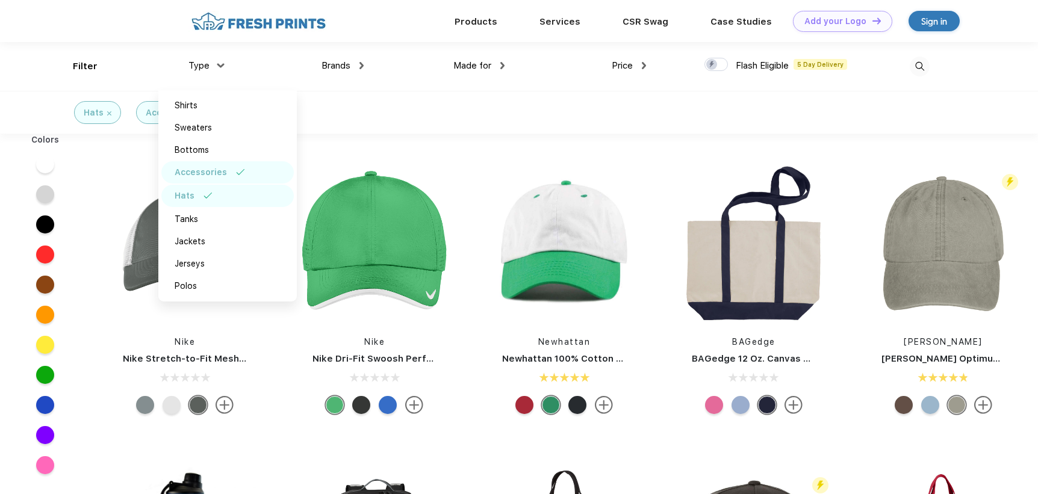
click at [223, 190] on div "Hats" at bounding box center [227, 196] width 132 height 22
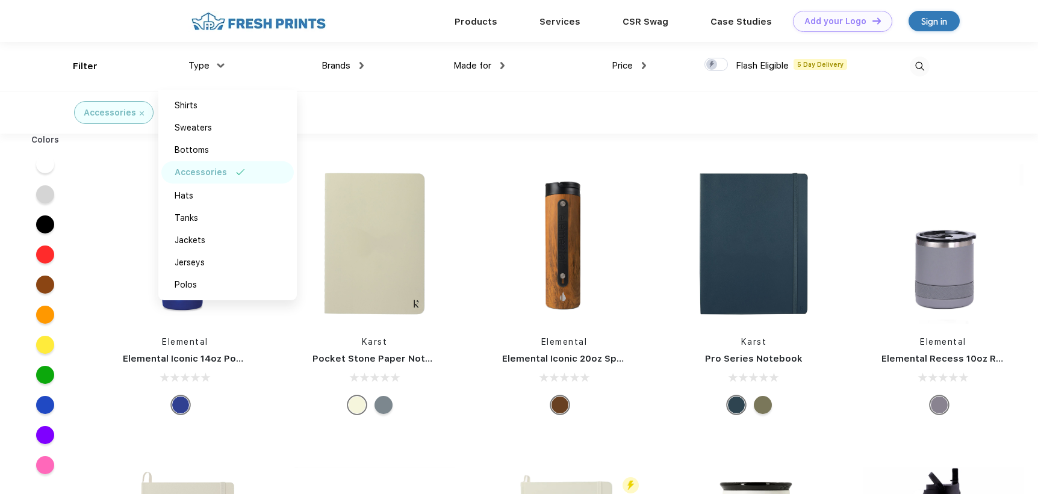
click at [462, 110] on div "Accessories" at bounding box center [519, 112] width 1038 height 43
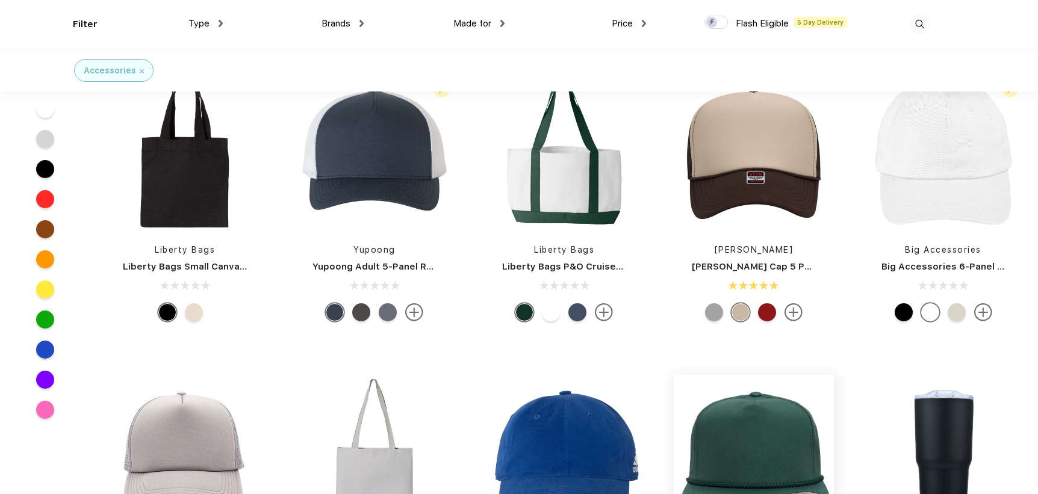
scroll to position [1068, 0]
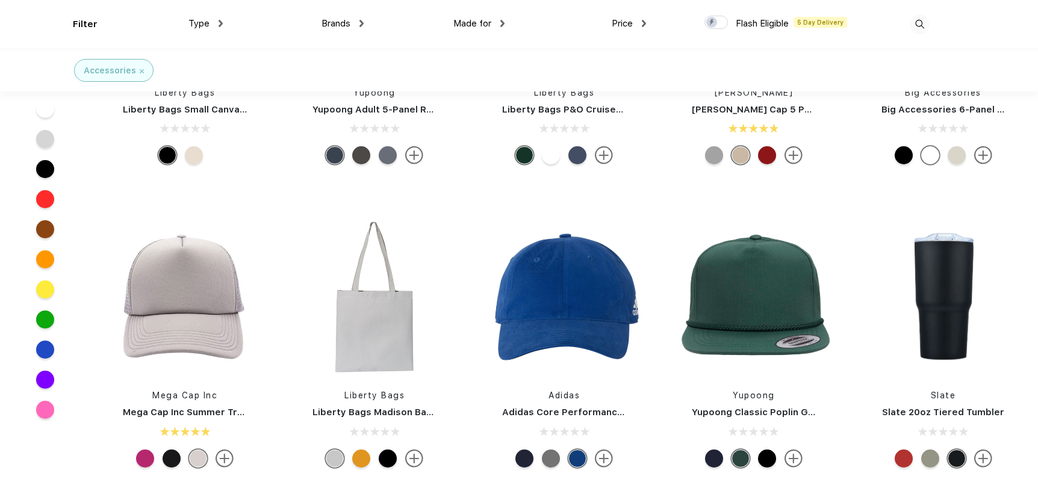
click at [377, 380] on div "Liberty Bags Liberty Bags Madison Basic Tote" at bounding box center [374, 344] width 178 height 255
click at [378, 371] on img at bounding box center [374, 297] width 160 height 160
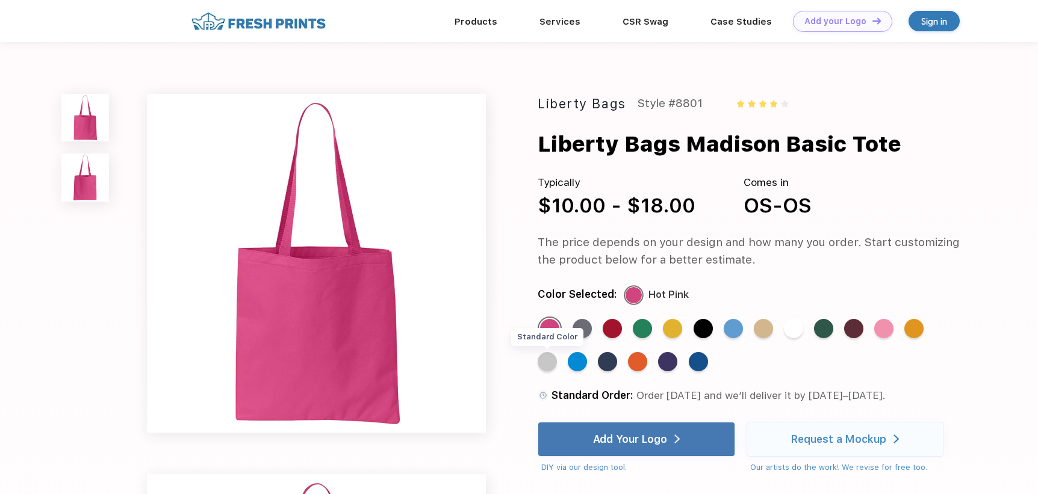
click at [548, 370] on div "Standard Color" at bounding box center [547, 361] width 19 height 19
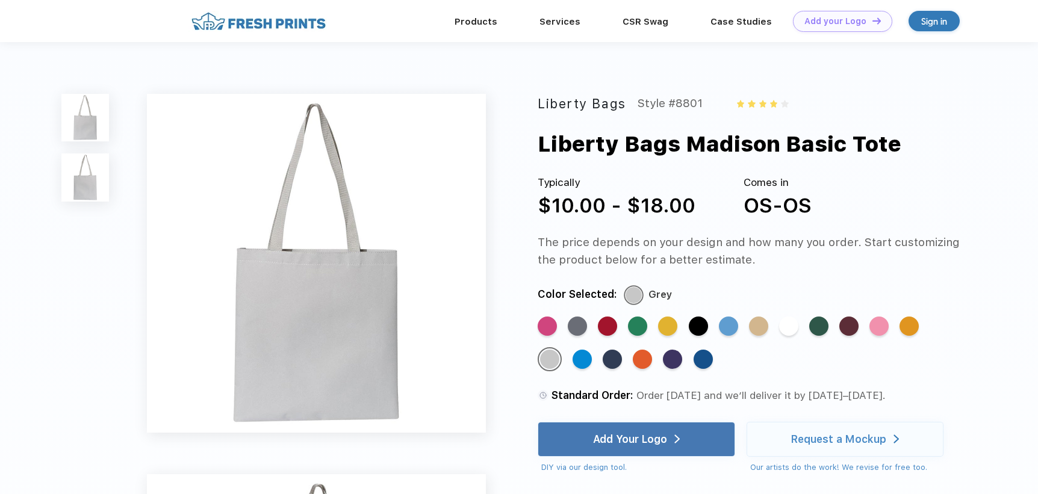
click at [69, 167] on img at bounding box center [85, 178] width 48 height 48
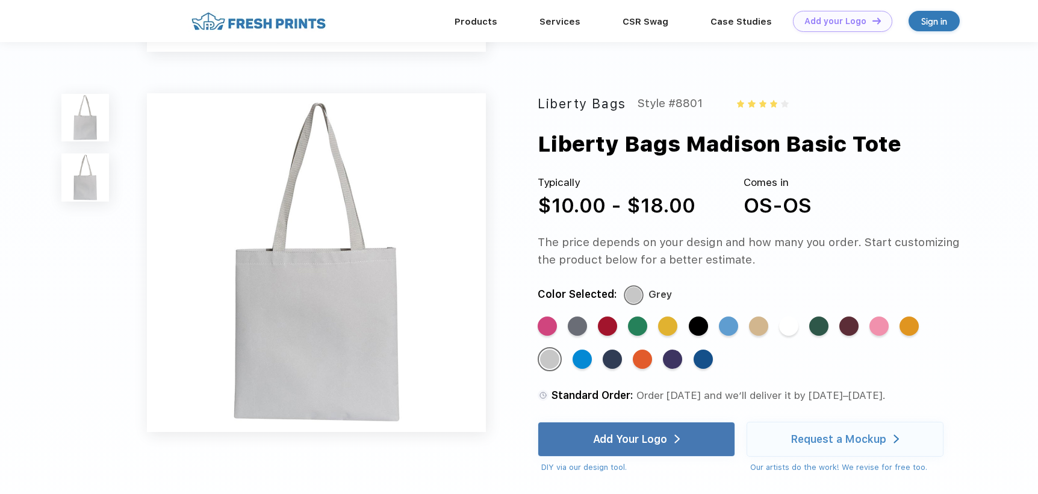
scroll to position [350, 0]
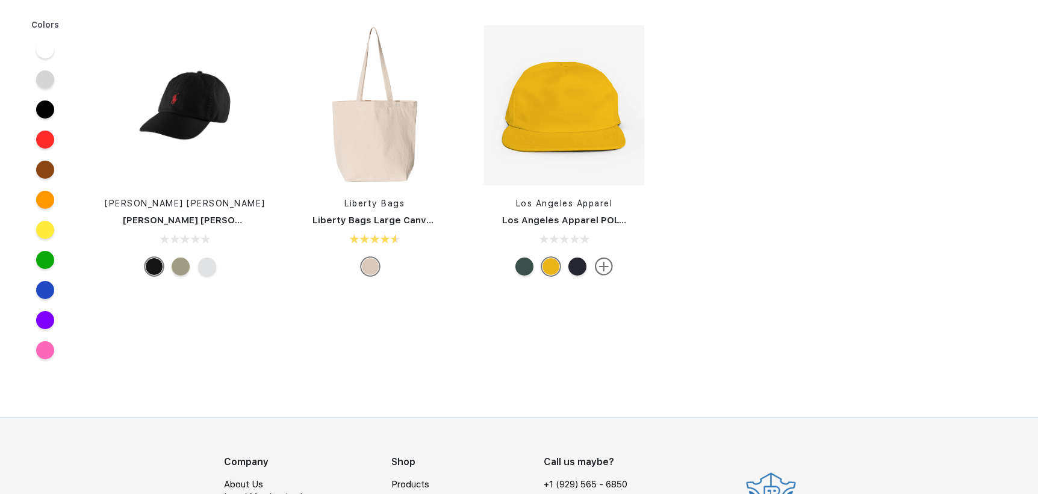
scroll to position [1068, 0]
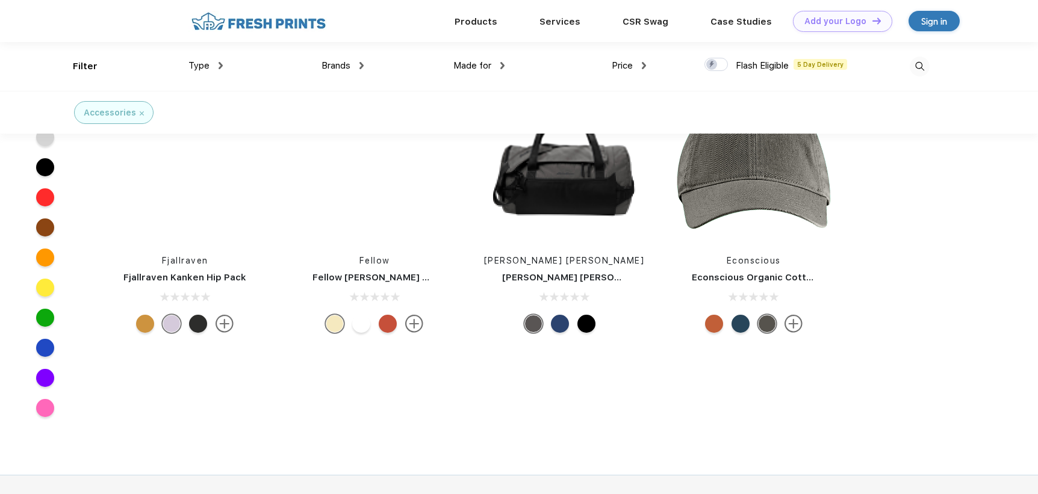
scroll to position [24303, 0]
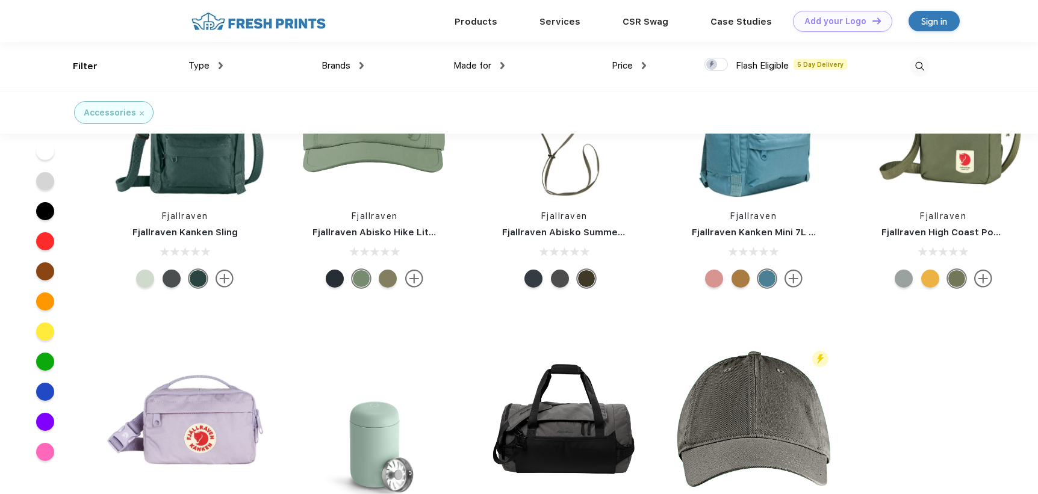
click at [142, 113] on div "Accessories" at bounding box center [113, 112] width 79 height 23
click at [140, 111] on img at bounding box center [142, 113] width 4 height 4
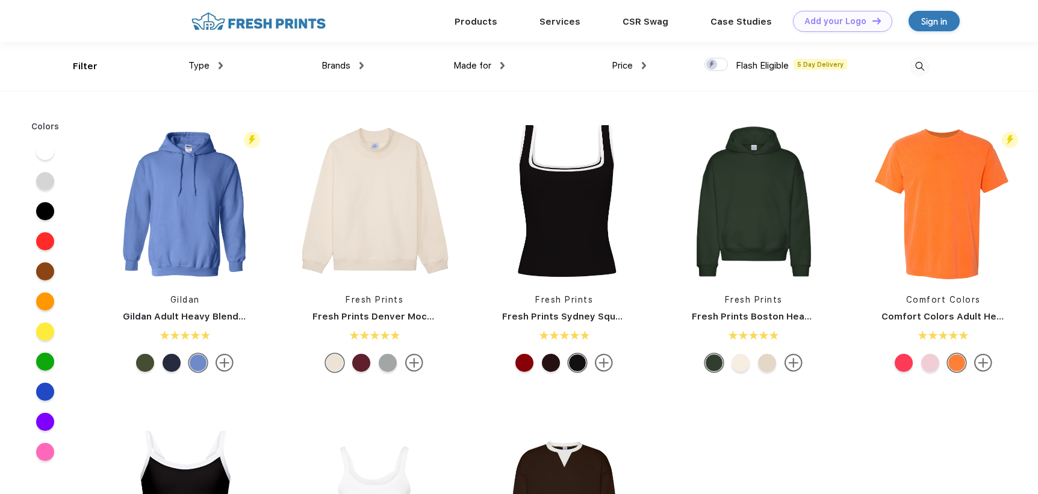
click at [195, 64] on span "Type" at bounding box center [198, 65] width 21 height 11
click at [217, 66] on div "Type" at bounding box center [205, 66] width 34 height 14
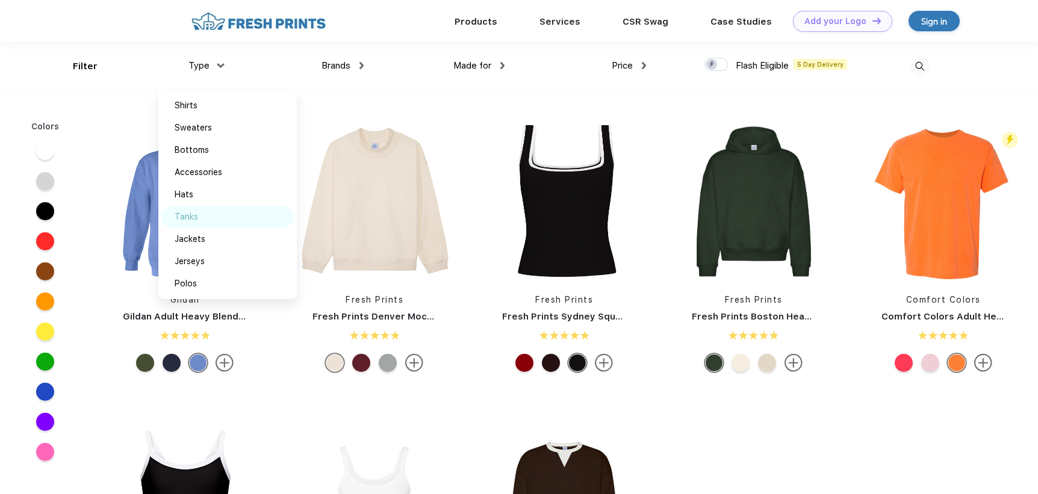
click at [191, 221] on div "Tanks" at bounding box center [186, 217] width 23 height 13
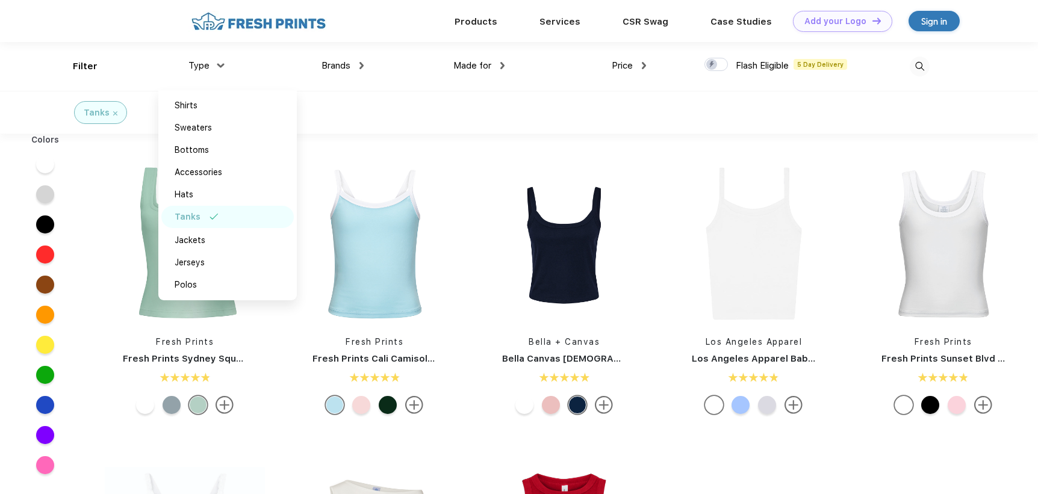
click at [617, 129] on div "Tanks" at bounding box center [519, 112] width 1038 height 43
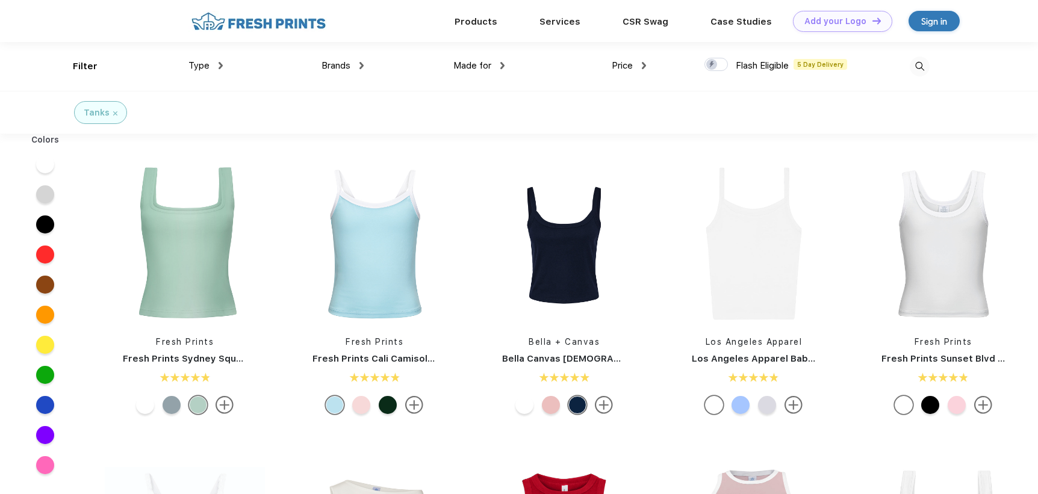
click at [211, 72] on div "Type" at bounding box center [205, 66] width 34 height 14
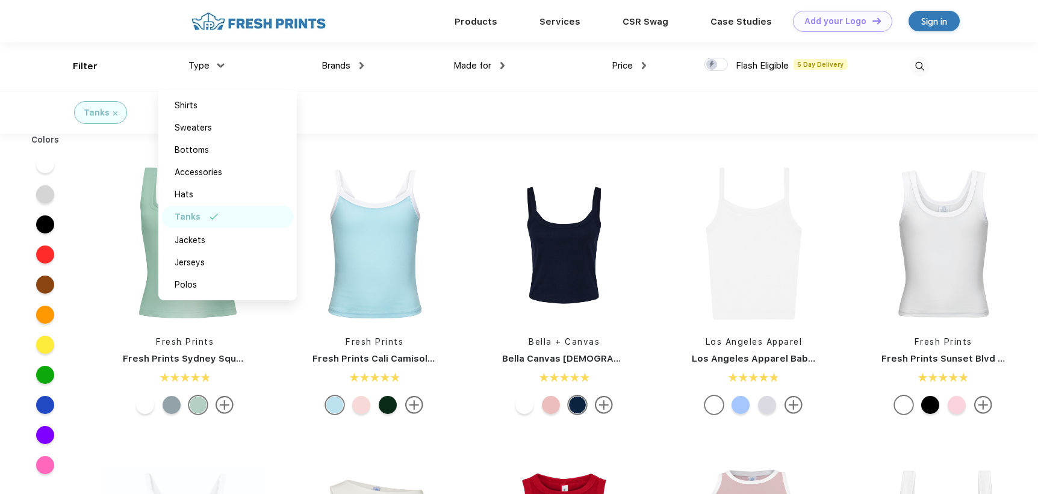
click at [206, 212] on div "Tanks" at bounding box center [227, 217] width 132 height 22
